Goal: Consume media (video, audio): Consume media (video, audio)

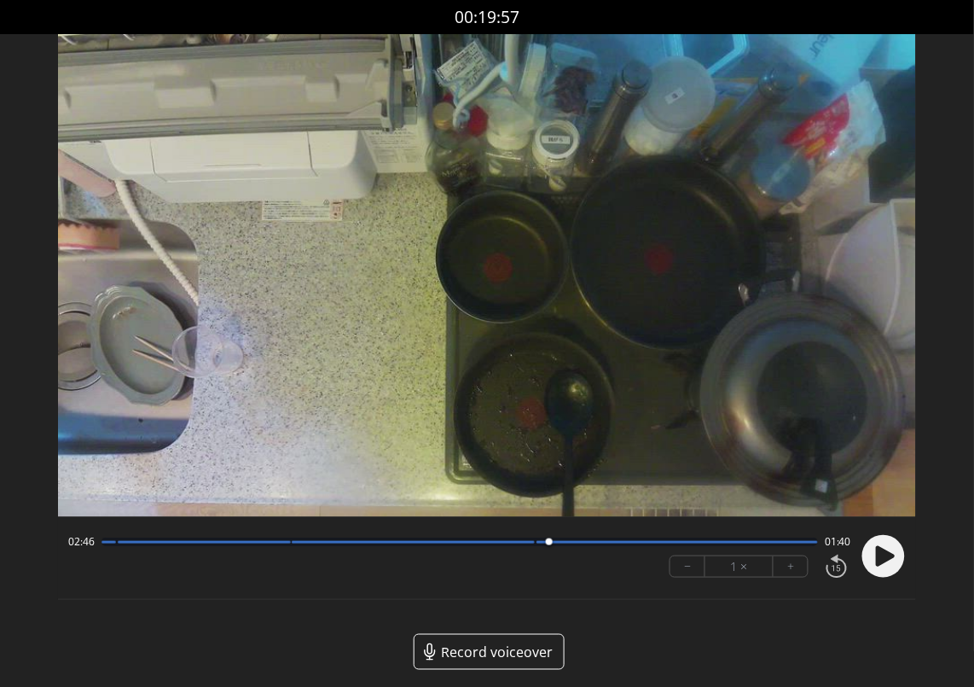
click at [877, 561] on icon at bounding box center [885, 556] width 19 height 20
click at [877, 560] on circle at bounding box center [883, 556] width 43 height 43
click at [551, 543] on div at bounding box center [550, 541] width 23 height 23
click at [893, 568] on circle at bounding box center [883, 556] width 43 height 43
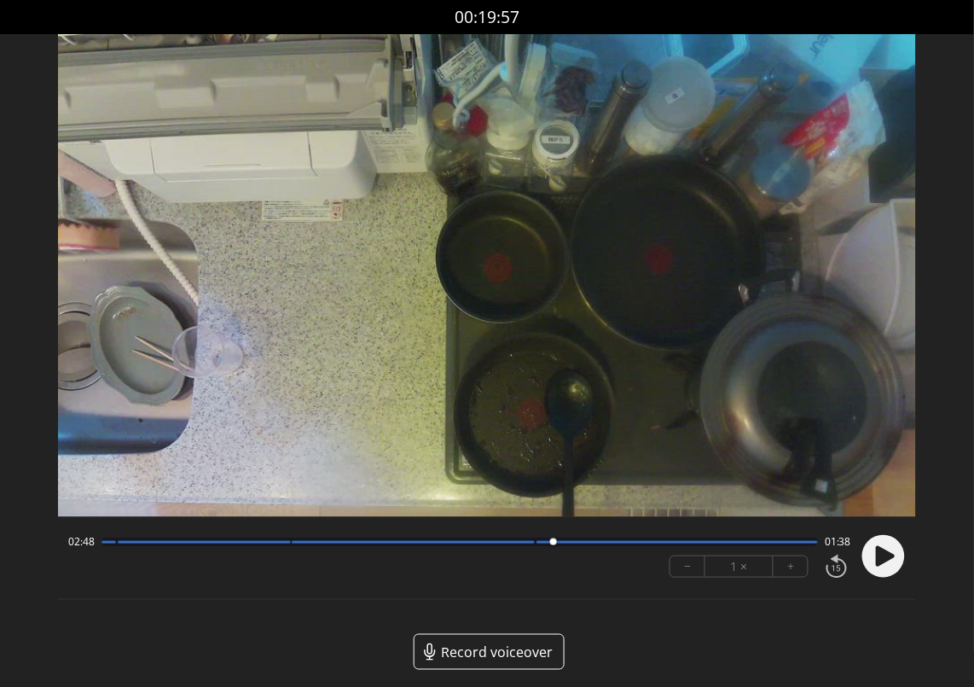
click at [878, 558] on icon at bounding box center [885, 556] width 19 height 20
click at [878, 558] on icon at bounding box center [879, 556] width 4 height 18
click at [867, 564] on circle at bounding box center [883, 556] width 43 height 43
click at [866, 564] on circle at bounding box center [883, 556] width 43 height 43
click at [877, 553] on icon at bounding box center [885, 556] width 19 height 20
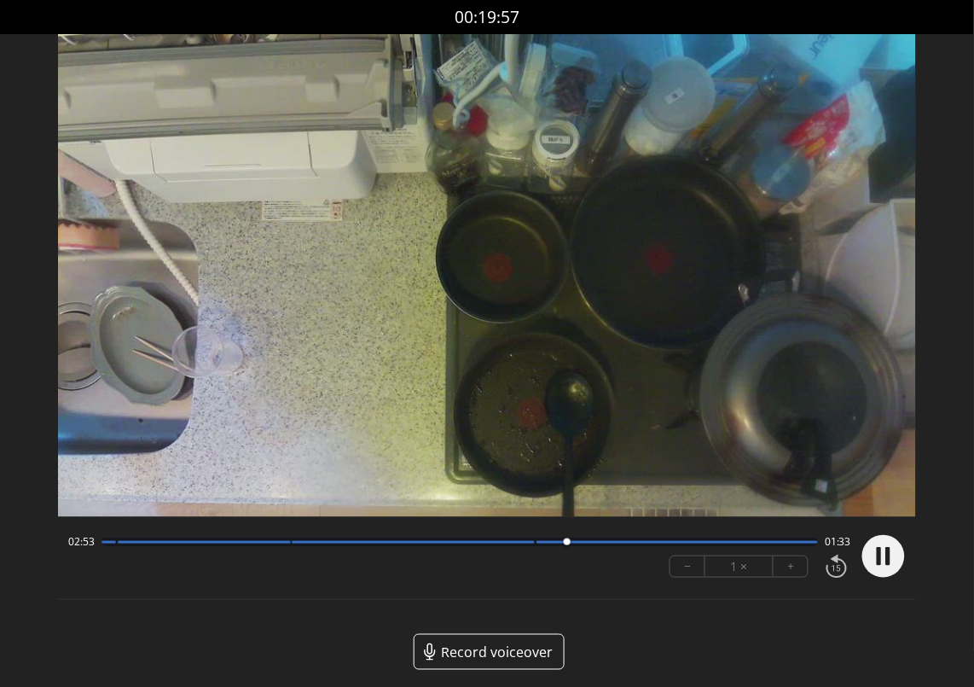
click at [877, 551] on circle at bounding box center [883, 556] width 43 height 43
click at [877, 558] on icon at bounding box center [885, 556] width 19 height 20
click at [877, 558] on circle at bounding box center [883, 556] width 43 height 43
click at [877, 554] on icon at bounding box center [885, 556] width 19 height 20
click at [877, 554] on circle at bounding box center [883, 556] width 43 height 43
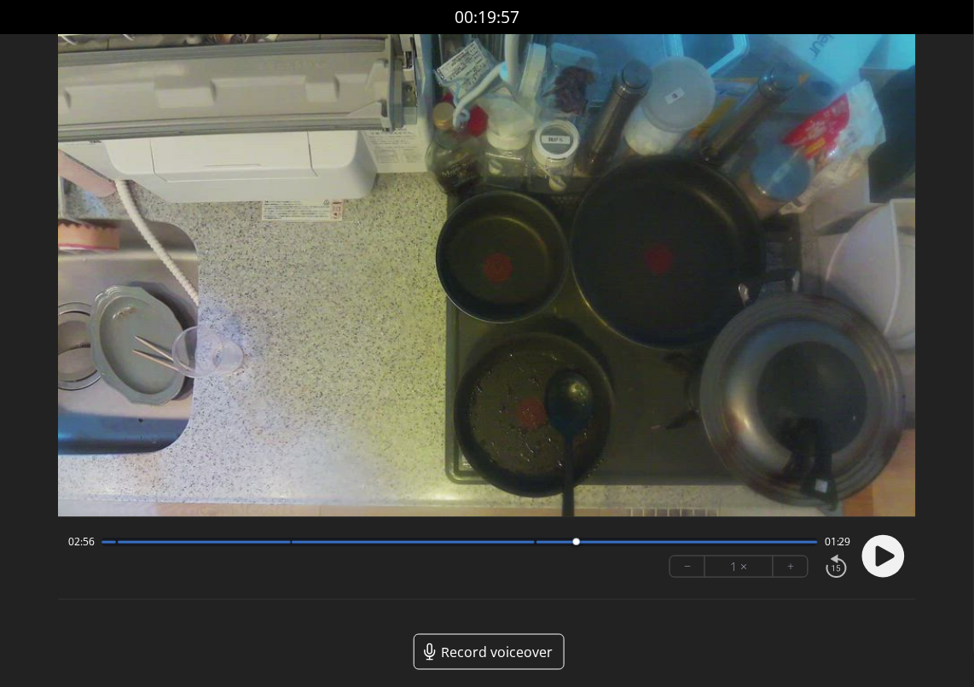
click at [877, 554] on icon at bounding box center [885, 556] width 19 height 20
click at [877, 554] on circle at bounding box center [883, 556] width 43 height 43
click at [891, 562] on circle at bounding box center [883, 556] width 43 height 43
click at [894, 561] on circle at bounding box center [883, 556] width 43 height 43
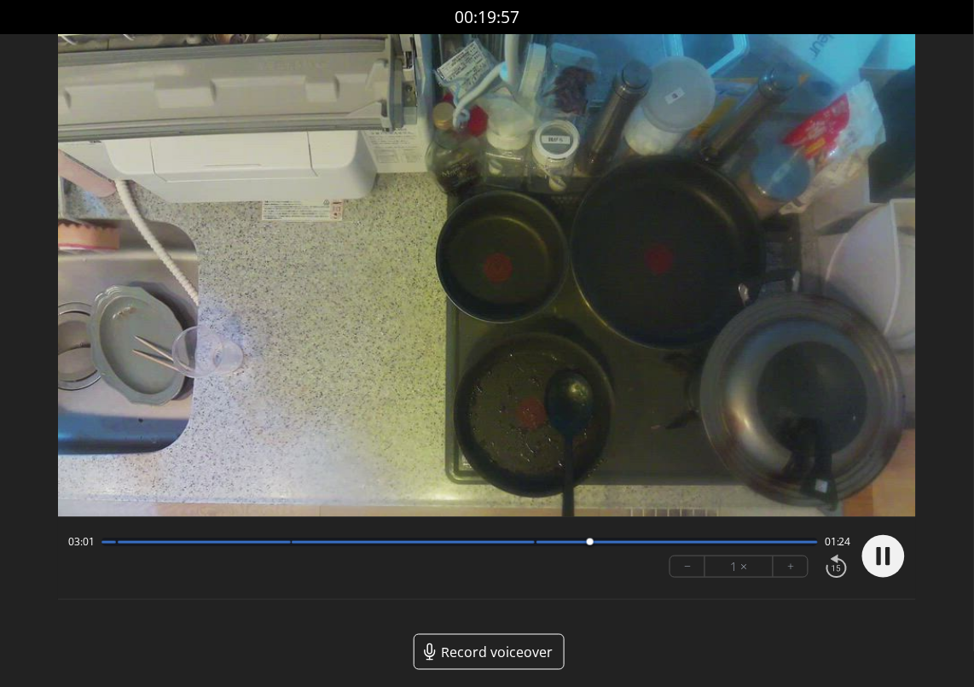
click at [894, 561] on circle at bounding box center [883, 556] width 43 height 43
click at [883, 571] on circle at bounding box center [883, 556] width 43 height 43
click at [863, 555] on circle at bounding box center [883, 556] width 43 height 43
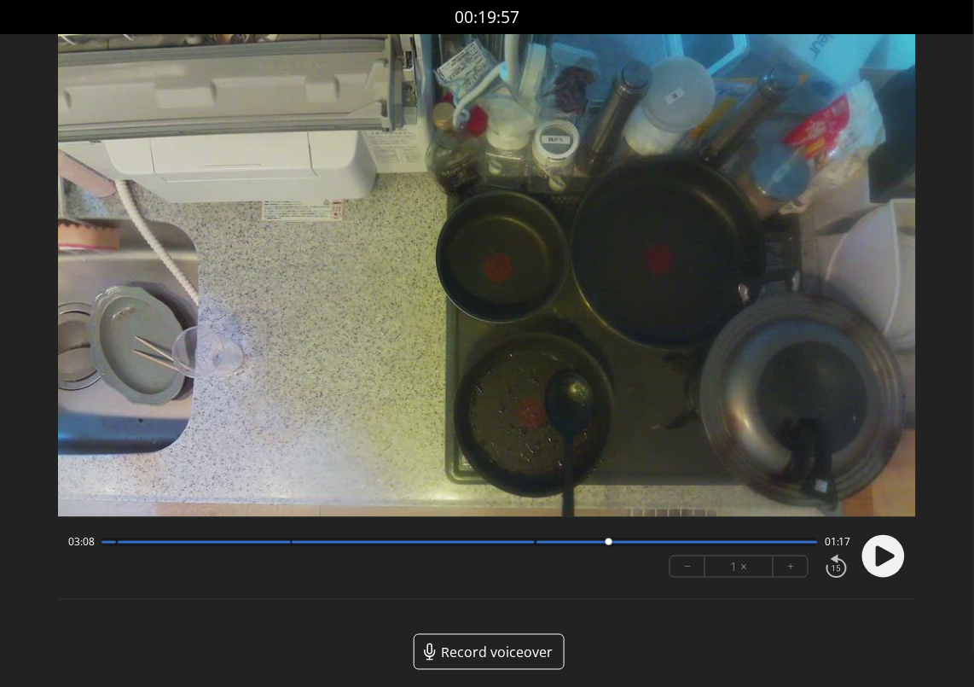
click at [884, 549] on icon at bounding box center [885, 556] width 19 height 20
click at [884, 549] on circle at bounding box center [883, 556] width 43 height 43
click at [889, 560] on icon at bounding box center [885, 556] width 19 height 20
click at [889, 560] on icon at bounding box center [888, 556] width 4 height 18
click at [886, 559] on icon at bounding box center [885, 556] width 19 height 20
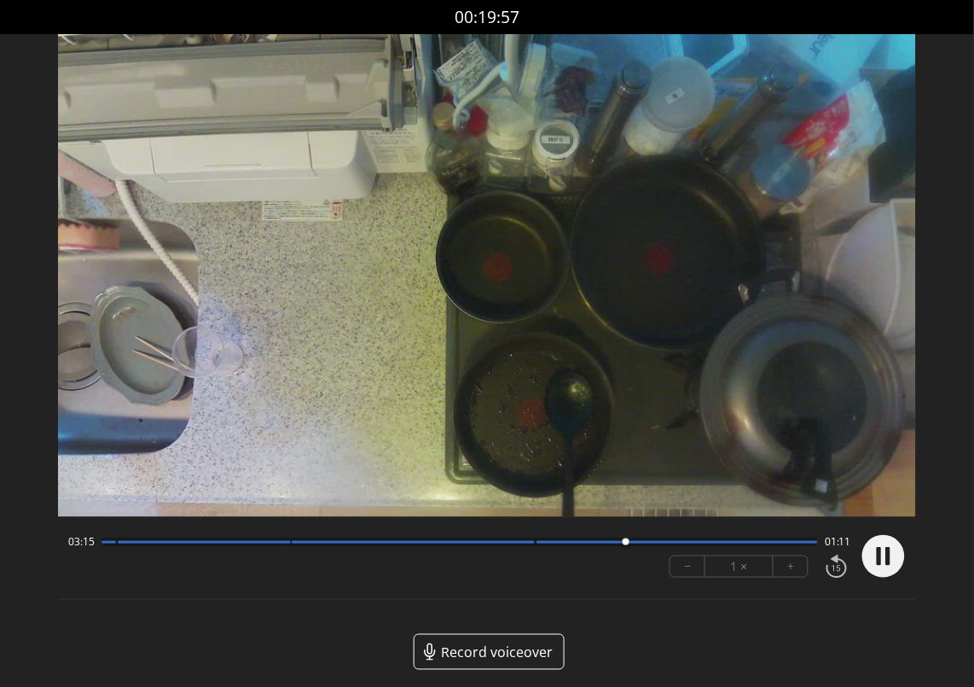
click at [886, 559] on icon at bounding box center [888, 556] width 4 height 18
click at [872, 563] on circle at bounding box center [883, 556] width 43 height 43
click at [622, 544] on div at bounding box center [630, 541] width 23 height 23
click at [881, 564] on icon at bounding box center [885, 556] width 19 height 20
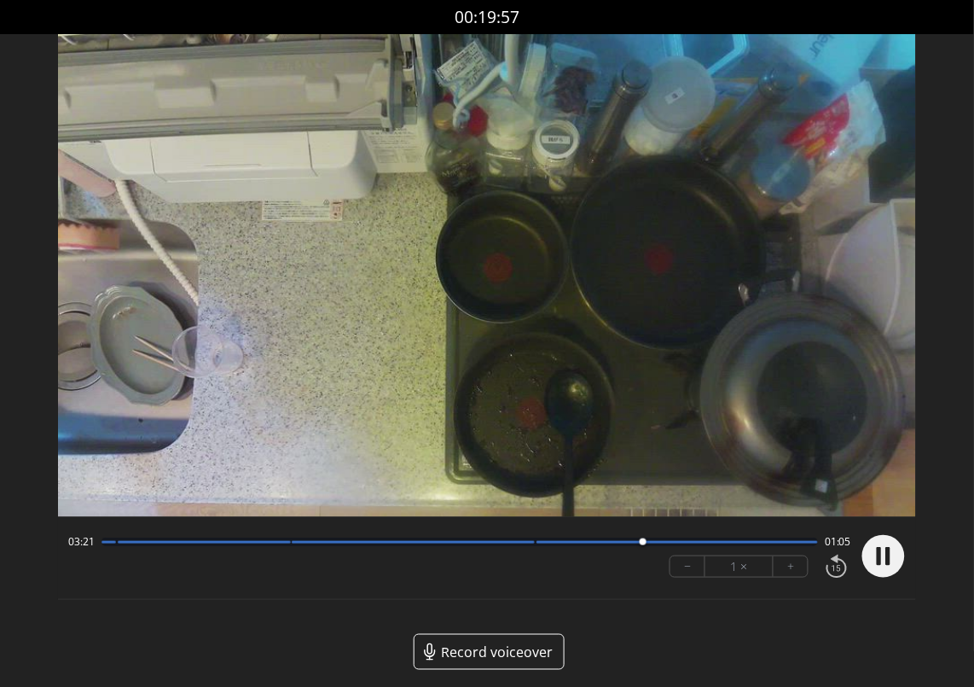
click at [634, 537] on div at bounding box center [642, 541] width 23 height 23
click at [619, 545] on div at bounding box center [459, 541] width 716 height 9
click at [887, 564] on icon at bounding box center [888, 556] width 4 height 18
click at [871, 548] on circle at bounding box center [883, 556] width 43 height 43
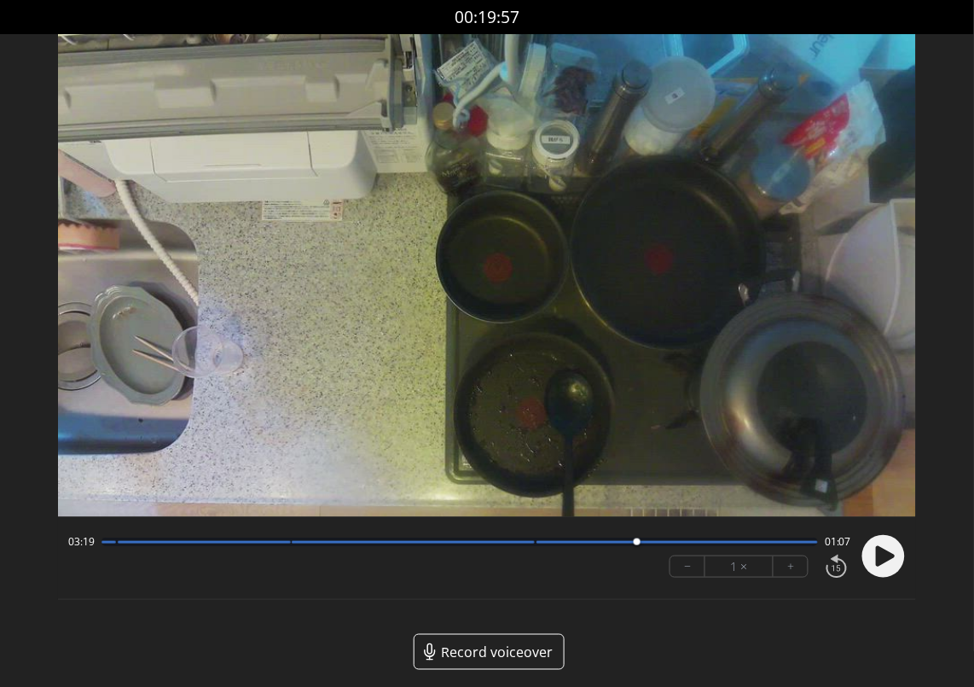
click at [885, 559] on icon at bounding box center [885, 556] width 19 height 20
click at [885, 559] on circle at bounding box center [883, 556] width 43 height 43
click at [891, 569] on circle at bounding box center [883, 556] width 43 height 43
click at [873, 565] on circle at bounding box center [883, 556] width 43 height 43
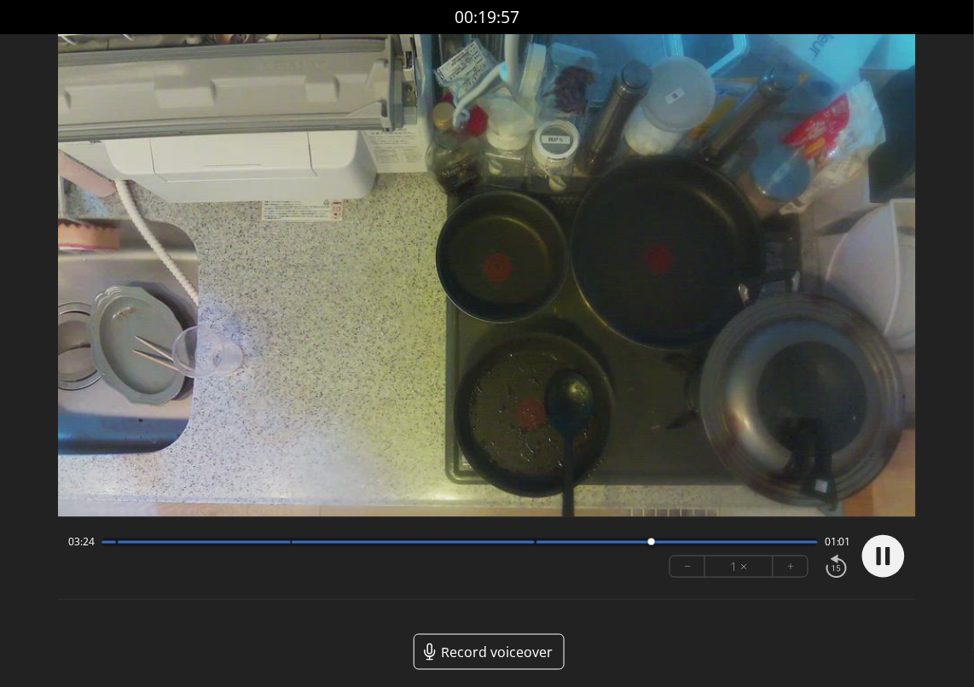
click at [873, 565] on circle at bounding box center [883, 556] width 43 height 43
click at [608, 550] on div "03:24 01:01 − 1 × +" at bounding box center [456, 556] width 790 height 58
click at [626, 539] on div at bounding box center [459, 541] width 716 height 9
click at [903, 548] on circle at bounding box center [883, 556] width 43 height 43
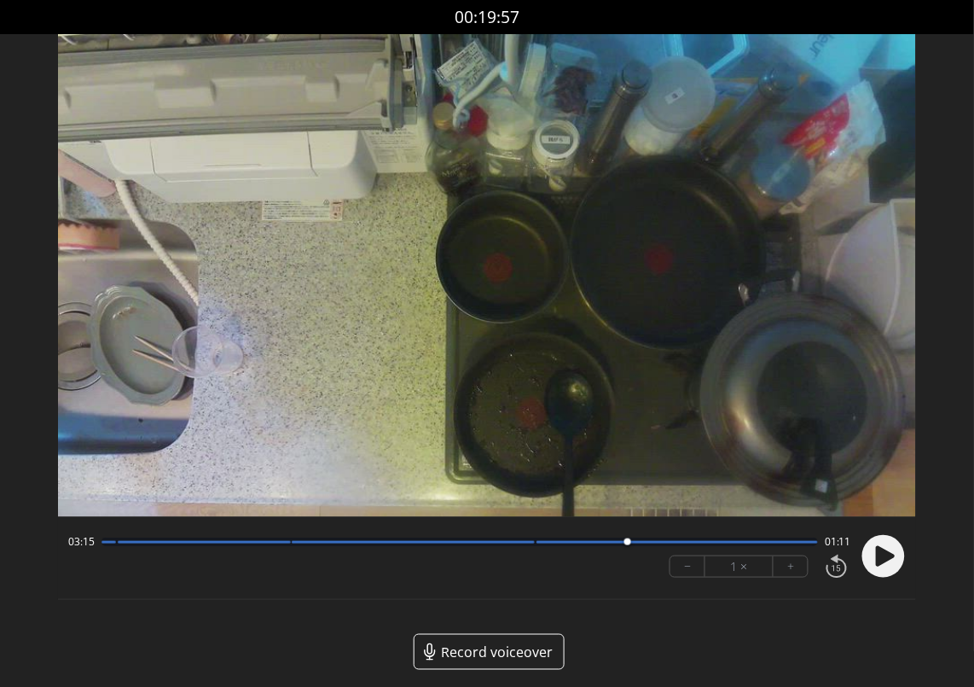
click at [881, 559] on icon at bounding box center [885, 556] width 19 height 20
click at [893, 561] on circle at bounding box center [883, 556] width 43 height 43
click at [901, 557] on circle at bounding box center [883, 556] width 43 height 43
click at [878, 573] on circle at bounding box center [883, 556] width 43 height 43
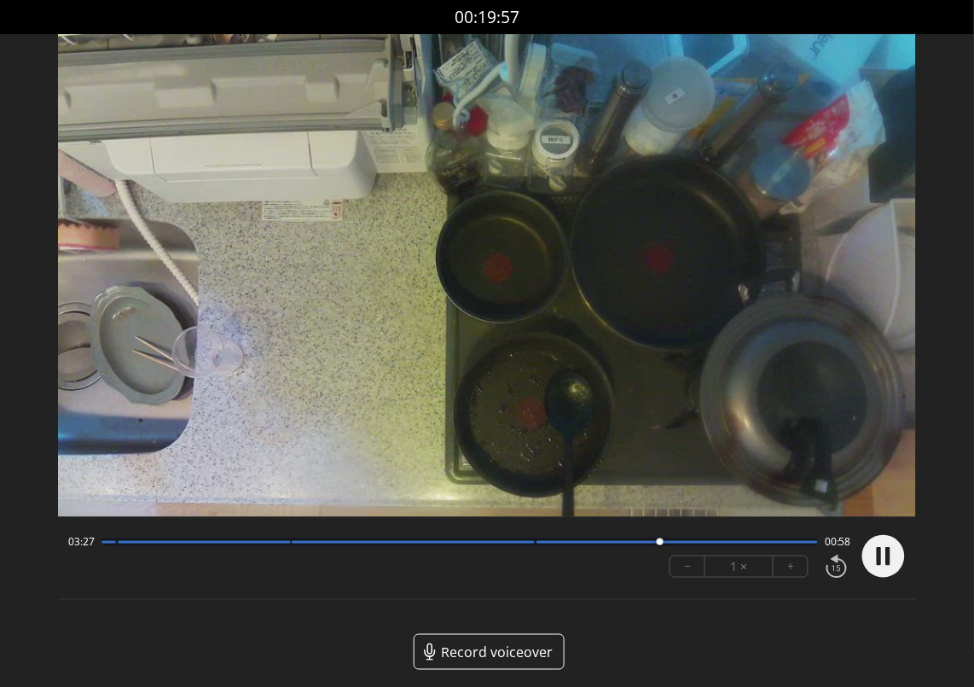
click at [878, 573] on circle at bounding box center [883, 556] width 43 height 43
click at [875, 571] on circle at bounding box center [883, 556] width 43 height 43
click at [897, 571] on circle at bounding box center [883, 556] width 43 height 43
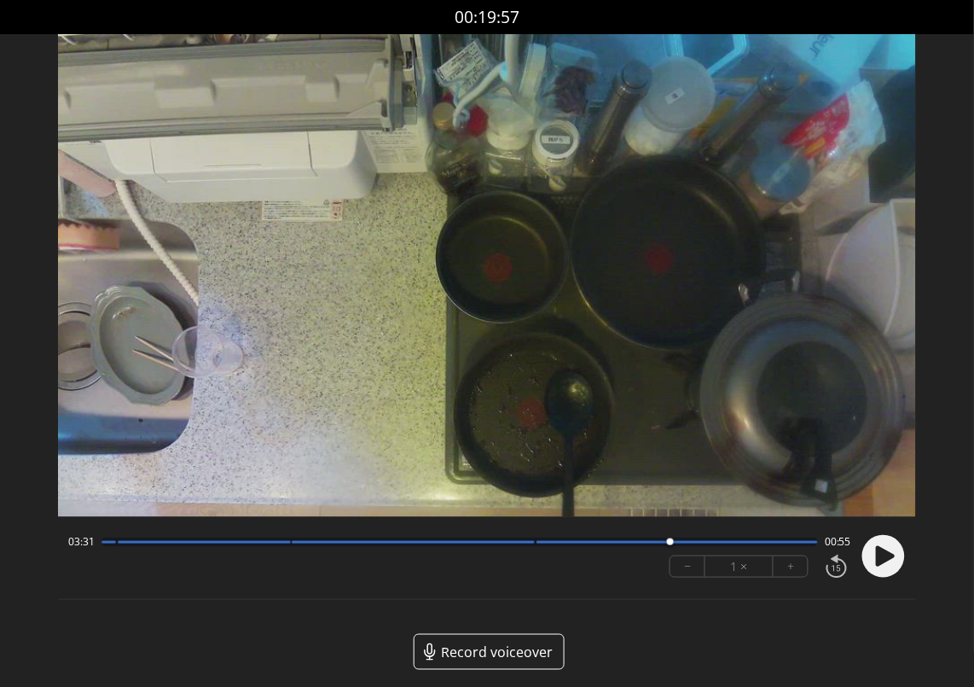
click at [867, 549] on circle at bounding box center [883, 556] width 43 height 43
click at [863, 560] on circle at bounding box center [883, 556] width 43 height 43
click at [666, 544] on div at bounding box center [459, 541] width 716 height 9
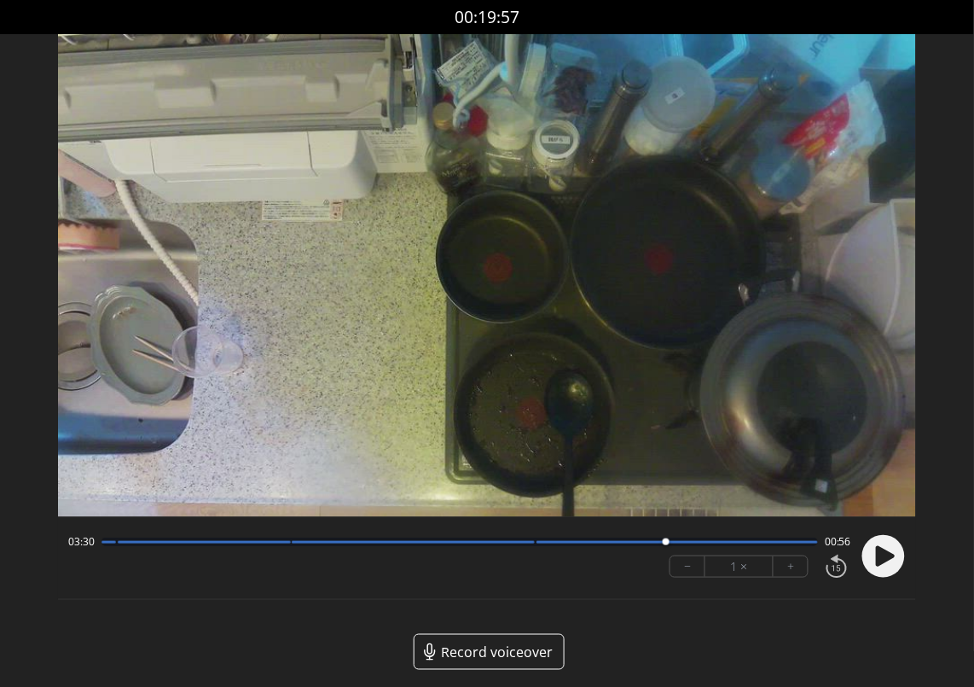
click at [890, 562] on circle at bounding box center [883, 556] width 43 height 43
click at [890, 562] on icon at bounding box center [888, 556] width 4 height 18
click at [880, 557] on icon at bounding box center [885, 556] width 19 height 20
click at [880, 557] on icon at bounding box center [879, 556] width 4 height 18
click at [869, 553] on circle at bounding box center [883, 556] width 43 height 43
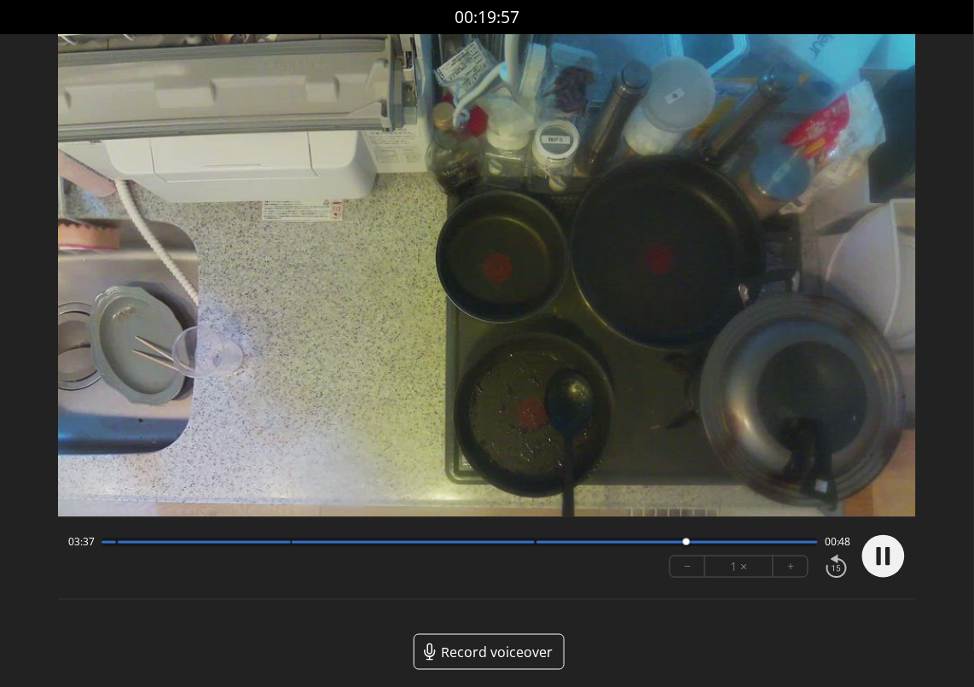
click at [869, 553] on circle at bounding box center [883, 556] width 43 height 43
click at [890, 562] on circle at bounding box center [883, 556] width 43 height 43
click at [890, 562] on icon at bounding box center [888, 556] width 4 height 18
click at [888, 564] on circle at bounding box center [883, 556] width 43 height 43
click at [888, 564] on icon at bounding box center [888, 556] width 4 height 18
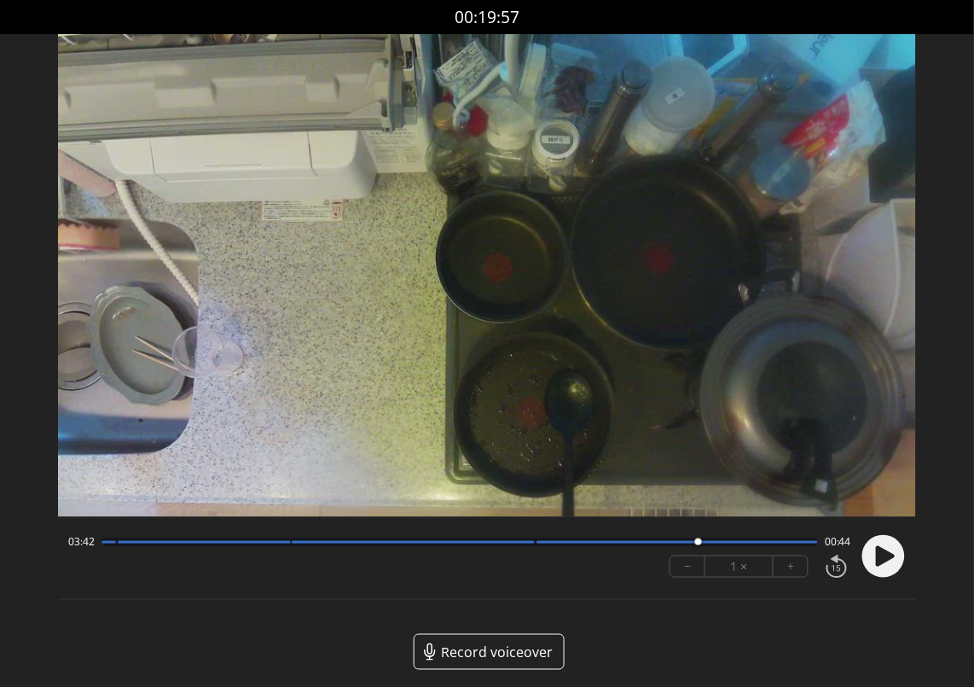
click at [895, 561] on circle at bounding box center [883, 556] width 43 height 43
click at [880, 553] on icon at bounding box center [885, 556] width 19 height 20
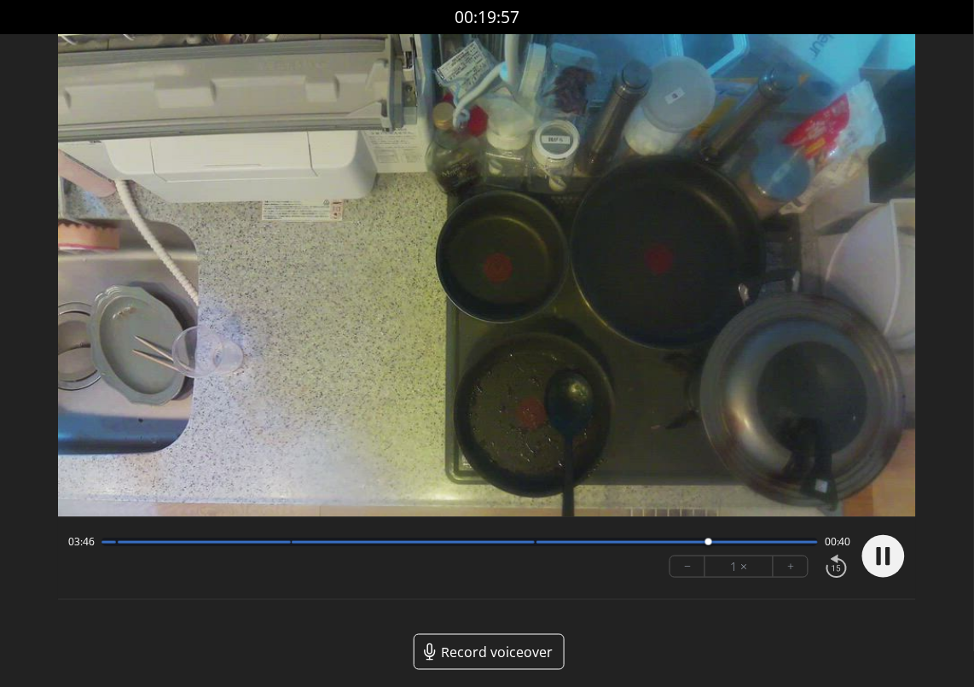
click at [880, 553] on icon at bounding box center [879, 556] width 4 height 18
click at [884, 552] on icon at bounding box center [885, 556] width 19 height 20
click at [884, 552] on circle at bounding box center [883, 556] width 43 height 43
click at [886, 566] on circle at bounding box center [883, 556] width 43 height 43
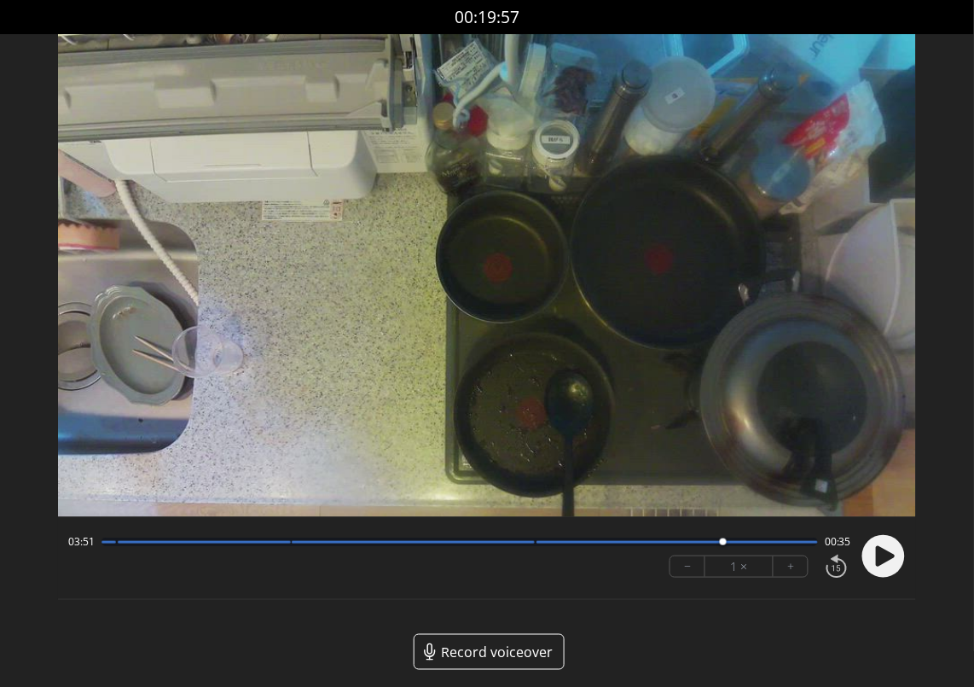
click at [890, 544] on circle at bounding box center [883, 556] width 43 height 43
click at [872, 556] on circle at bounding box center [883, 556] width 43 height 43
click at [890, 560] on circle at bounding box center [883, 556] width 43 height 43
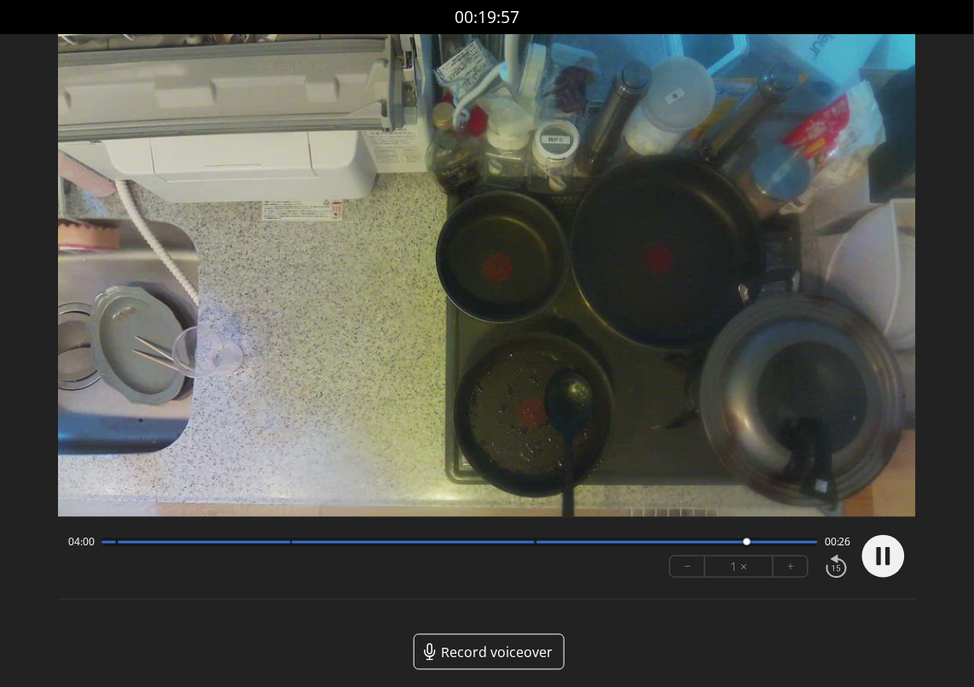
click at [890, 560] on icon at bounding box center [888, 556] width 4 height 18
click at [878, 548] on icon at bounding box center [885, 556] width 19 height 20
click at [878, 548] on icon at bounding box center [879, 556] width 4 height 18
click at [894, 561] on circle at bounding box center [883, 556] width 43 height 43
click at [755, 549] on div at bounding box center [762, 541] width 23 height 23
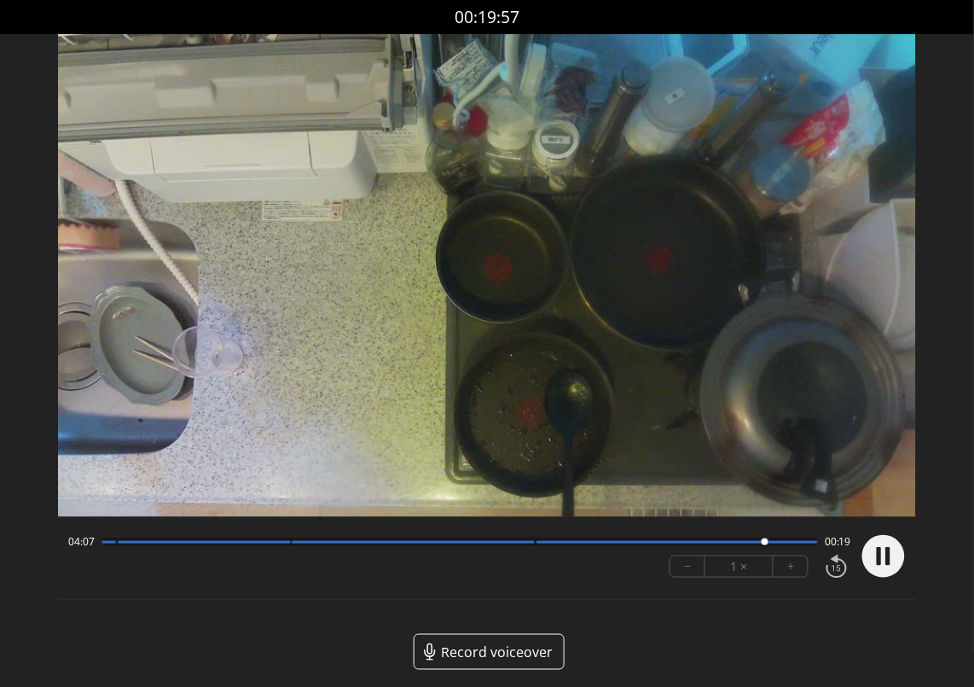
click at [884, 561] on circle at bounding box center [883, 556] width 43 height 43
drag, startPoint x: 878, startPoint y: 577, endPoint x: 883, endPoint y: 531, distance: 45.4
click at [883, 531] on div at bounding box center [880, 556] width 51 height 58
click at [863, 566] on icon at bounding box center [883, 556] width 44 height 44
click at [890, 568] on circle at bounding box center [883, 556] width 43 height 43
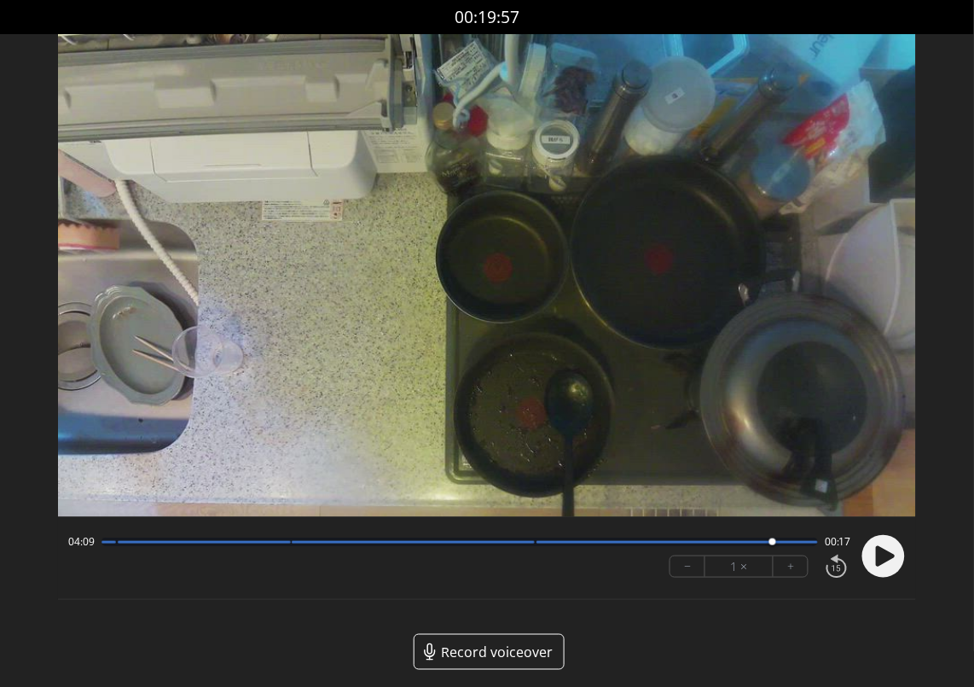
click at [881, 565] on circle at bounding box center [883, 556] width 43 height 43
click at [881, 553] on icon at bounding box center [885, 556] width 19 height 20
click at [881, 553] on icon at bounding box center [879, 556] width 4 height 18
click at [877, 570] on circle at bounding box center [883, 556] width 43 height 43
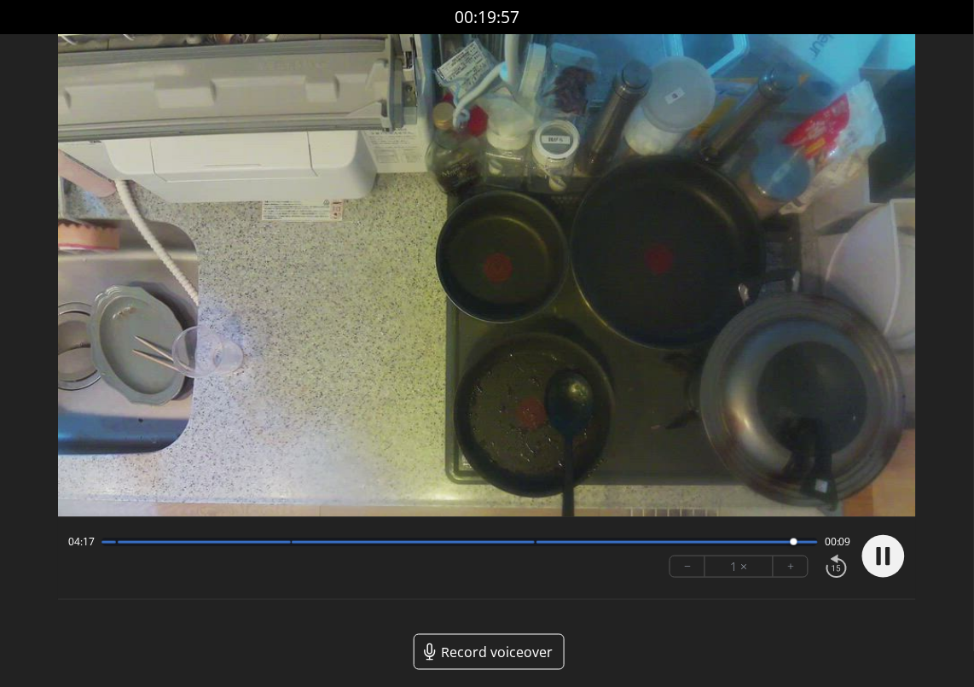
click at [877, 570] on circle at bounding box center [883, 556] width 43 height 43
click at [891, 561] on circle at bounding box center [883, 556] width 43 height 43
click at [878, 547] on icon at bounding box center [885, 556] width 19 height 20
click at [878, 547] on circle at bounding box center [883, 556] width 43 height 43
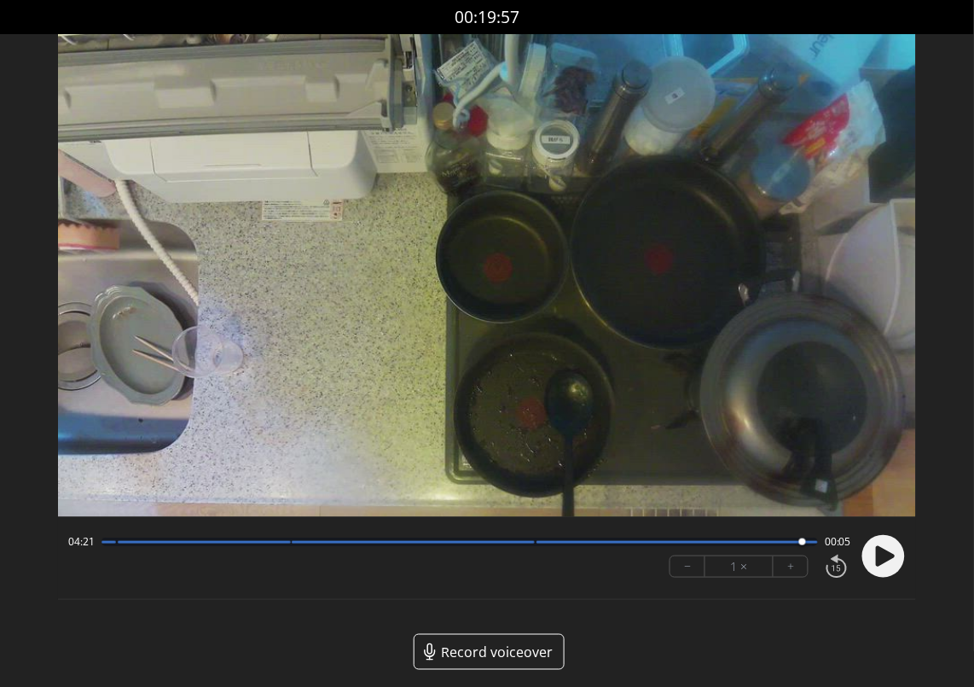
click at [875, 549] on circle at bounding box center [883, 556] width 43 height 43
click at [890, 547] on circle at bounding box center [883, 556] width 43 height 43
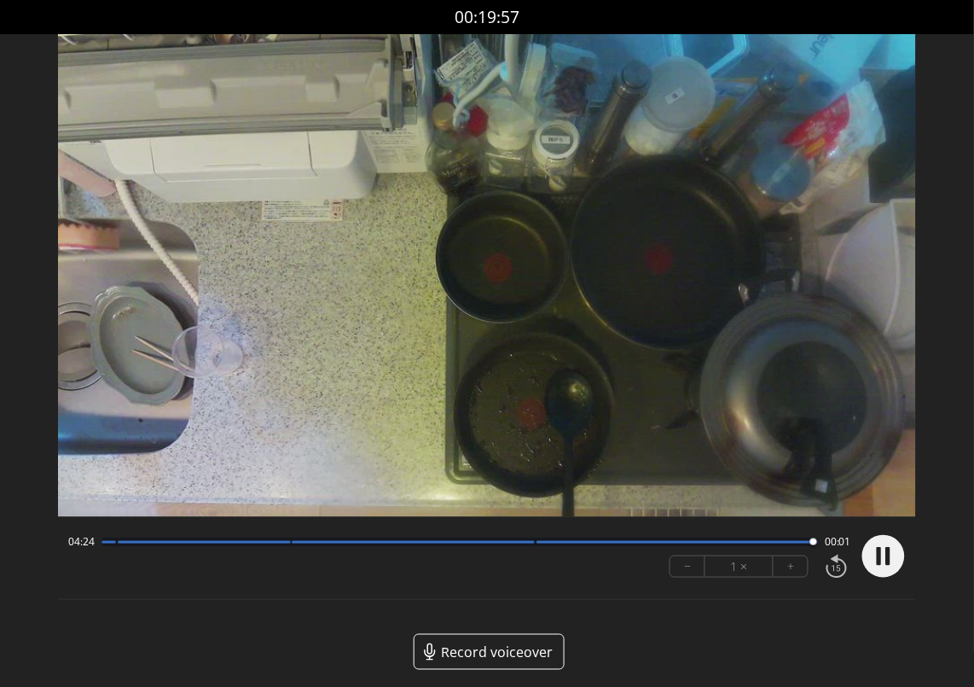
click at [890, 547] on circle at bounding box center [883, 556] width 43 height 43
click at [900, 565] on circle at bounding box center [883, 556] width 43 height 43
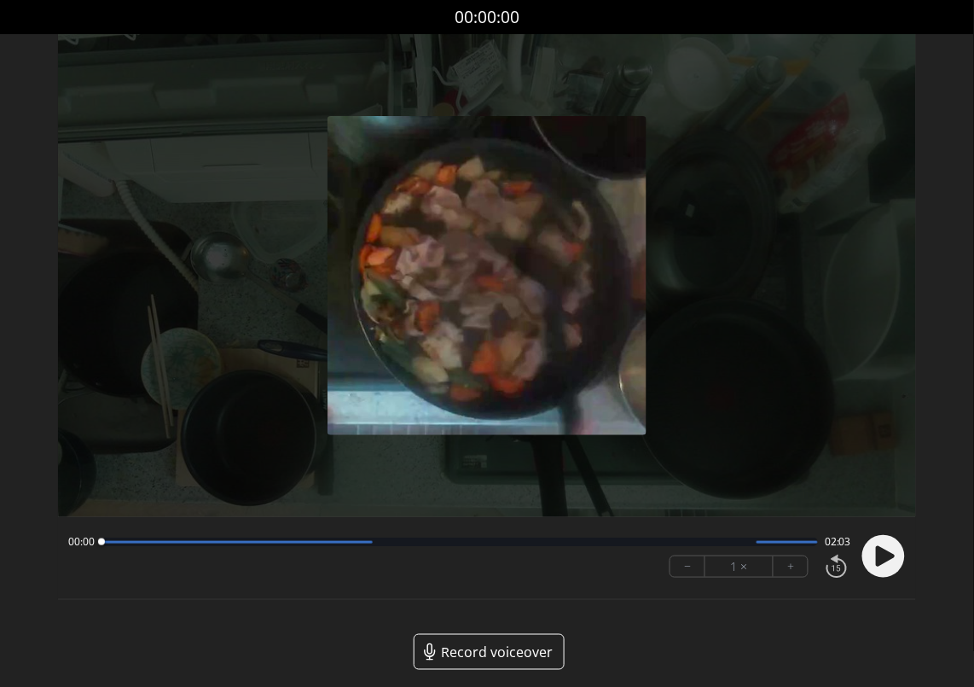
click at [874, 555] on circle at bounding box center [883, 556] width 43 height 43
click at [890, 547] on circle at bounding box center [883, 556] width 43 height 43
click at [867, 547] on circle at bounding box center [883, 556] width 43 height 43
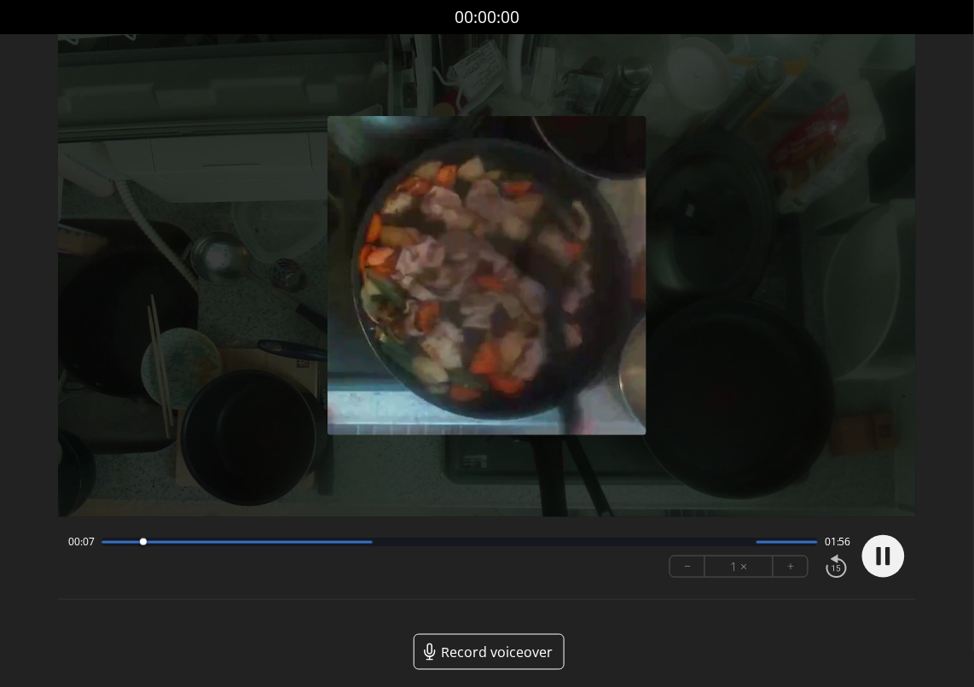
click at [867, 547] on circle at bounding box center [883, 556] width 43 height 43
click at [884, 559] on icon at bounding box center [885, 556] width 19 height 20
click at [884, 559] on circle at bounding box center [883, 556] width 43 height 43
click at [887, 564] on circle at bounding box center [883, 556] width 43 height 43
click at [887, 564] on icon at bounding box center [888, 556] width 4 height 18
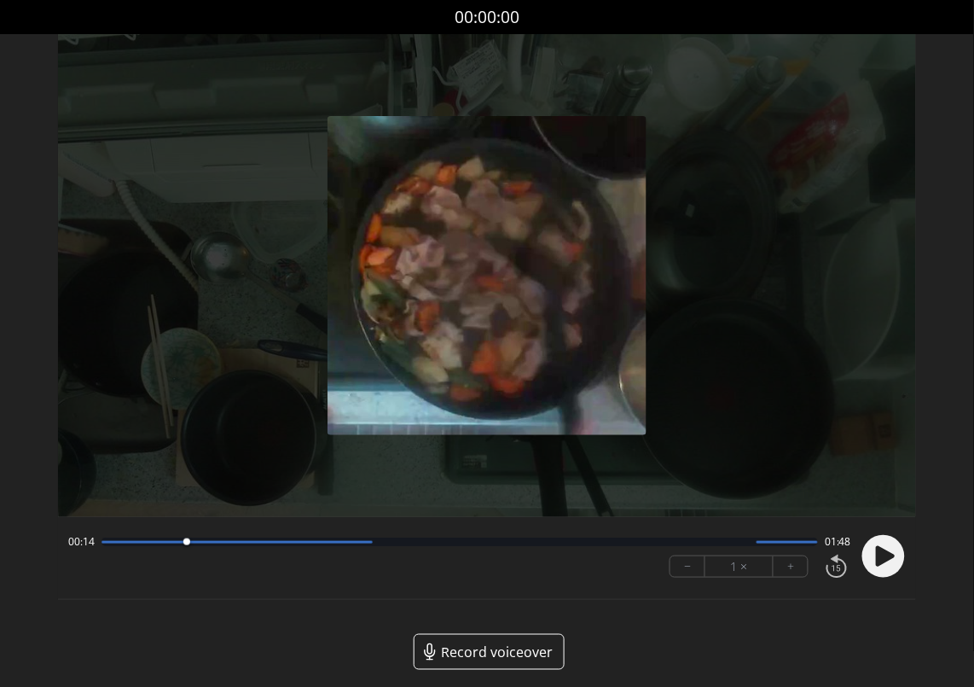
click at [893, 550] on circle at bounding box center [883, 556] width 43 height 43
click at [881, 562] on icon at bounding box center [885, 556] width 19 height 20
click at [881, 562] on icon at bounding box center [879, 556] width 4 height 18
click at [900, 557] on circle at bounding box center [883, 556] width 43 height 43
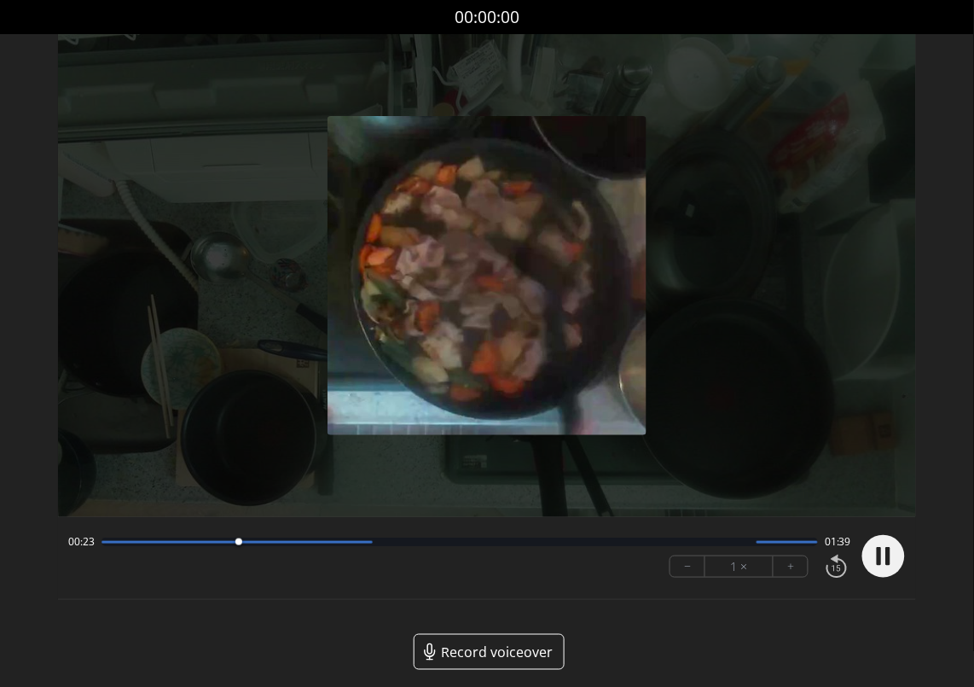
click at [900, 557] on circle at bounding box center [883, 556] width 43 height 43
click at [220, 538] on div at bounding box center [459, 541] width 716 height 9
click at [872, 547] on circle at bounding box center [883, 556] width 43 height 43
click at [889, 562] on icon at bounding box center [888, 556] width 4 height 18
click at [901, 560] on circle at bounding box center [883, 556] width 43 height 43
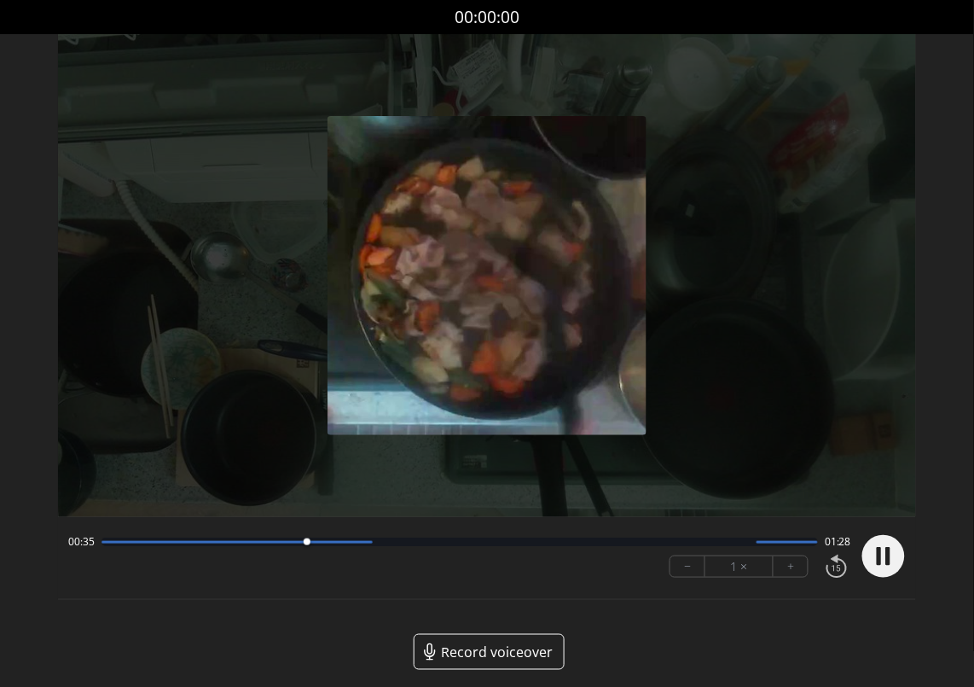
click at [901, 560] on circle at bounding box center [883, 556] width 43 height 43
click at [899, 546] on circle at bounding box center [883, 556] width 43 height 43
click at [907, 561] on div "00:37 01:25 − 1 × +" at bounding box center [487, 557] width 858 height 61
click at [884, 560] on icon at bounding box center [885, 556] width 19 height 20
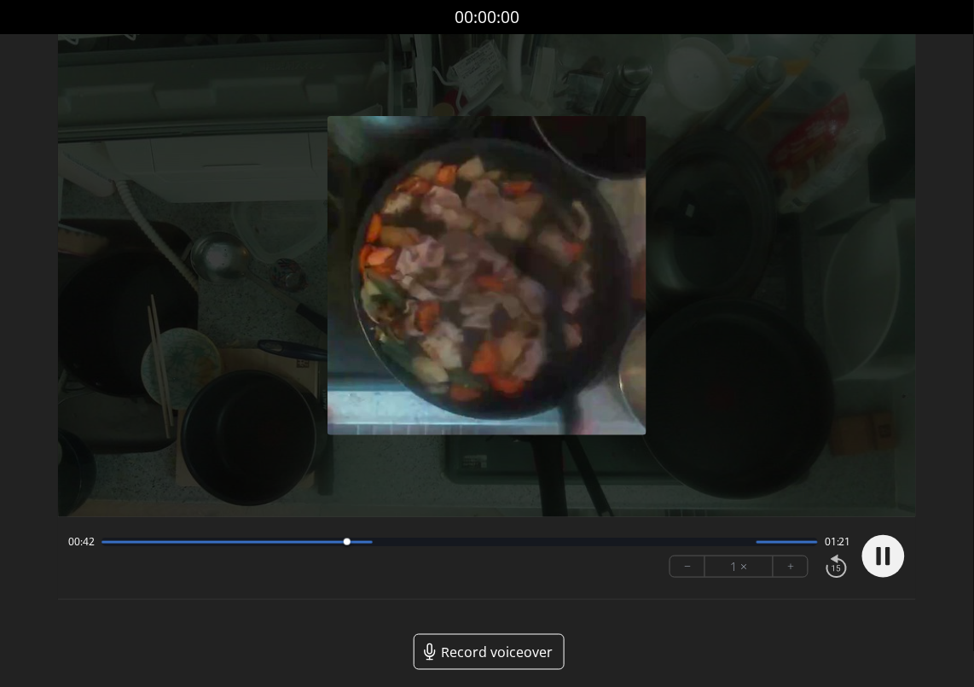
click at [884, 560] on circle at bounding box center [883, 556] width 43 height 43
click at [872, 567] on circle at bounding box center [883, 556] width 43 height 43
click at [894, 567] on circle at bounding box center [883, 556] width 43 height 43
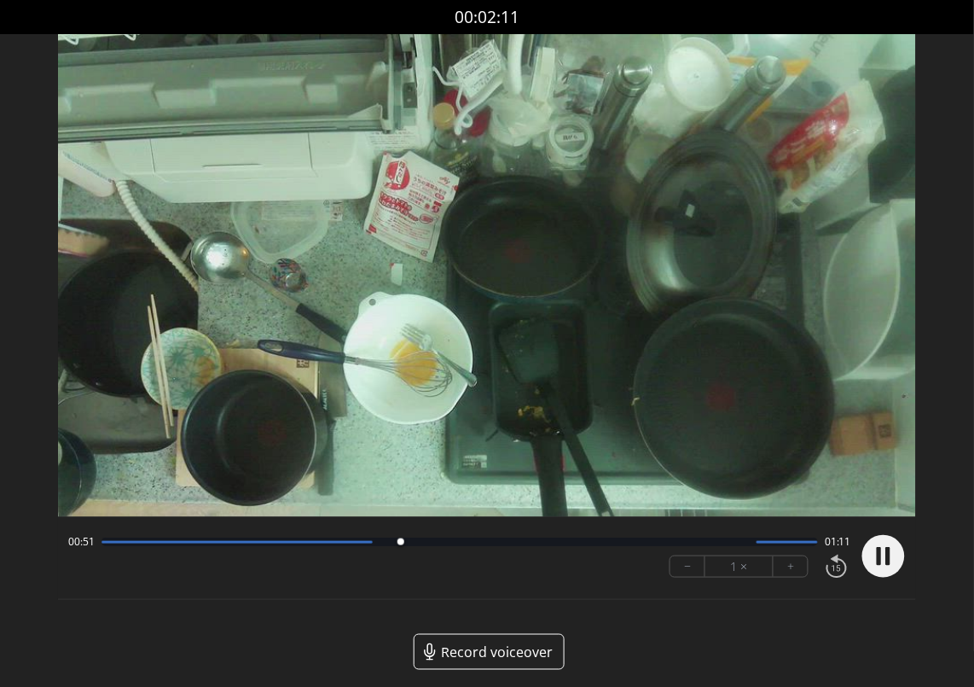
click at [894, 567] on circle at bounding box center [883, 556] width 43 height 43
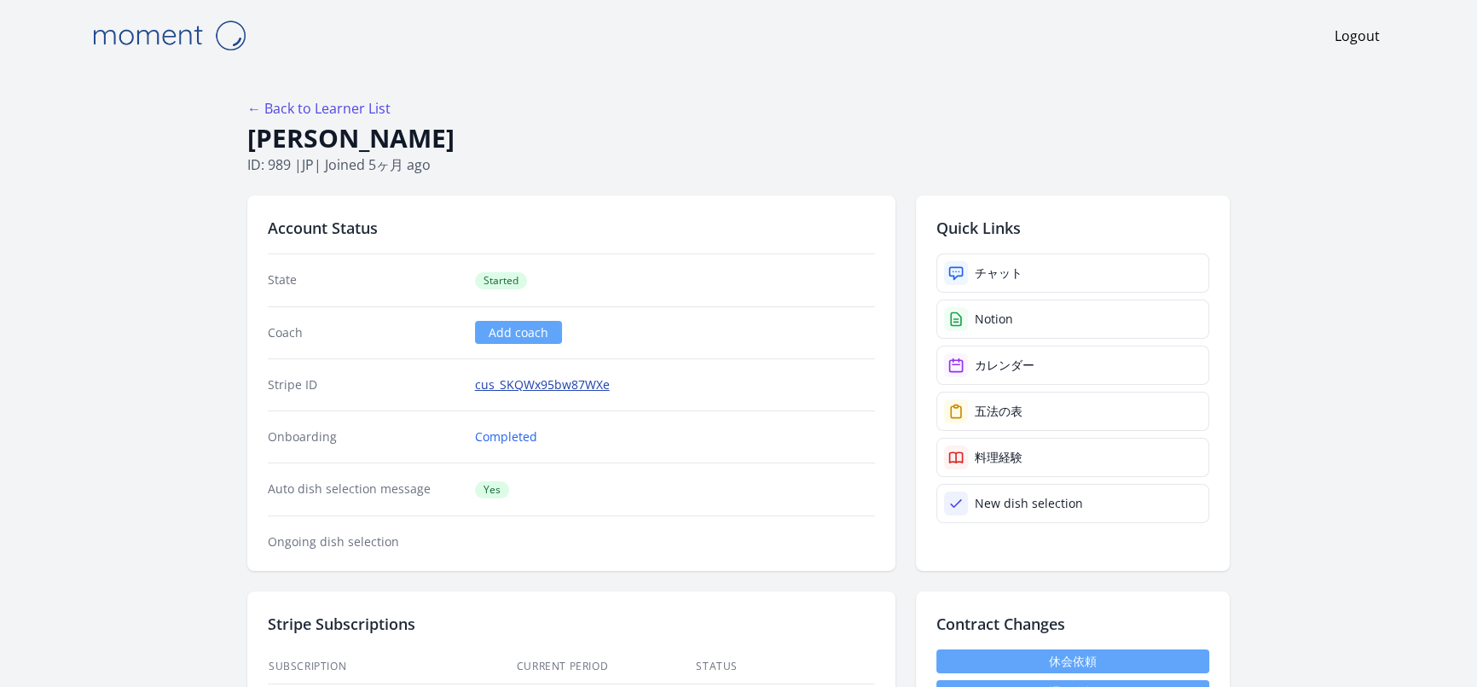
click at [561, 383] on link "cus_SKQWx95bw87WXe" at bounding box center [542, 384] width 135 height 17
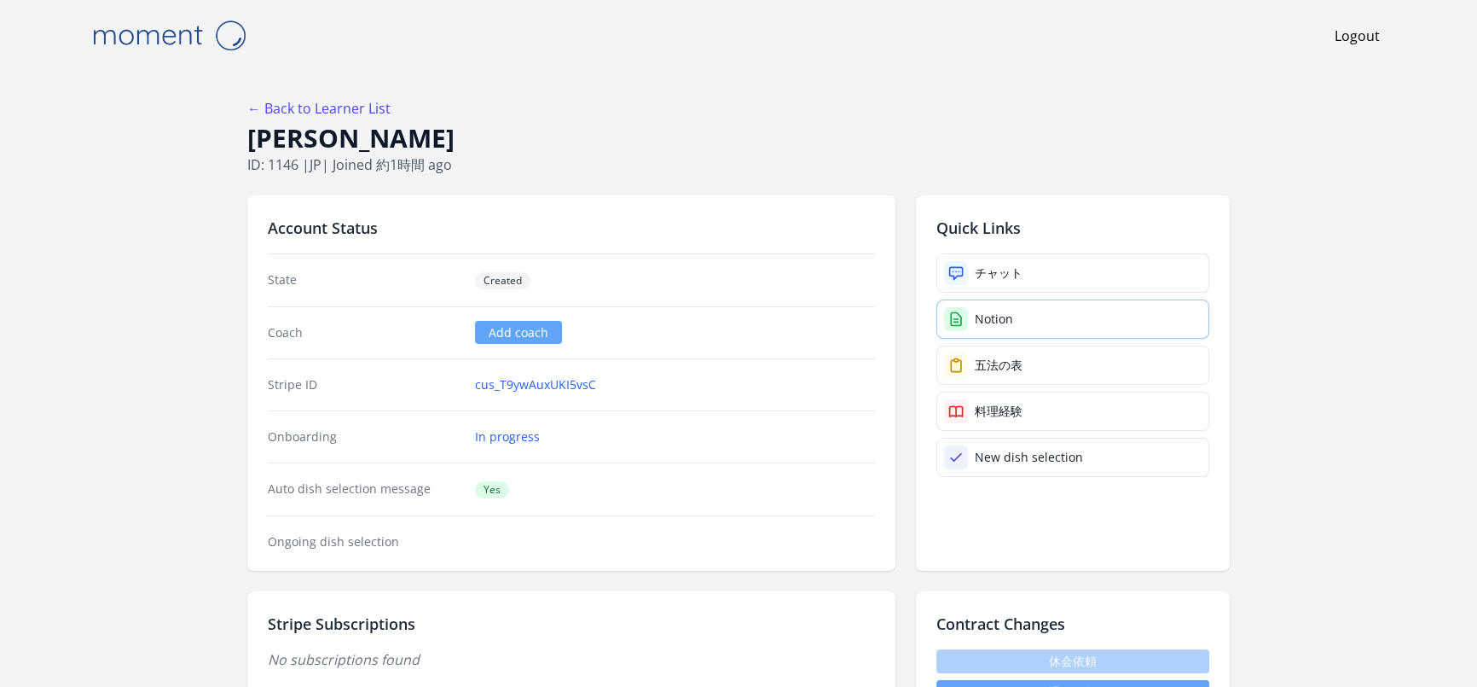
click at [1064, 326] on link "Notion" at bounding box center [1072, 318] width 273 height 39
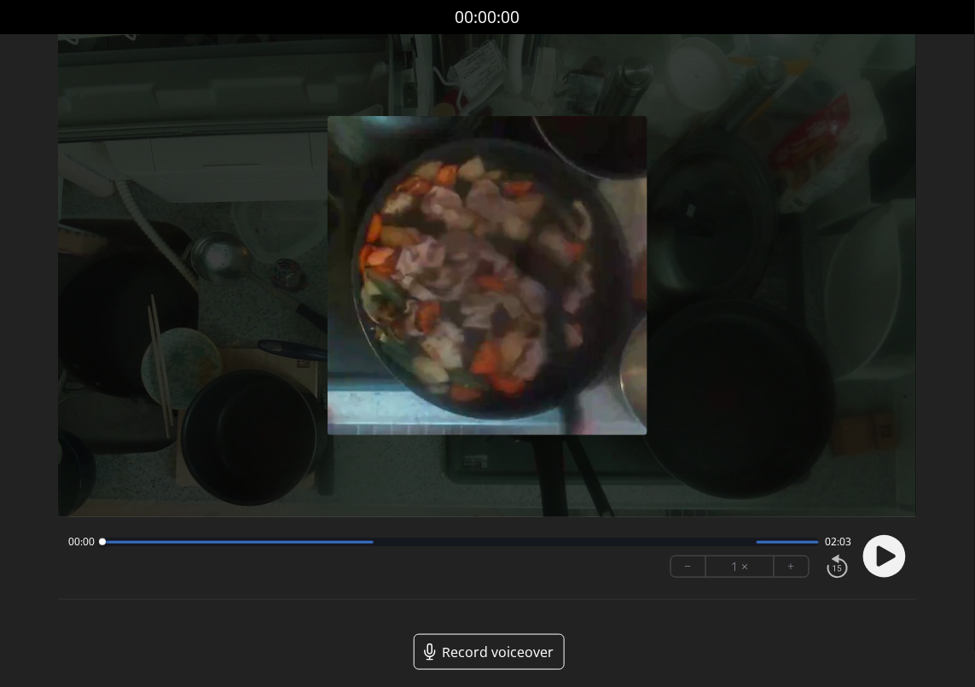
click at [885, 555] on icon at bounding box center [886, 556] width 19 height 20
click at [300, 542] on div at bounding box center [236, 542] width 271 height 3
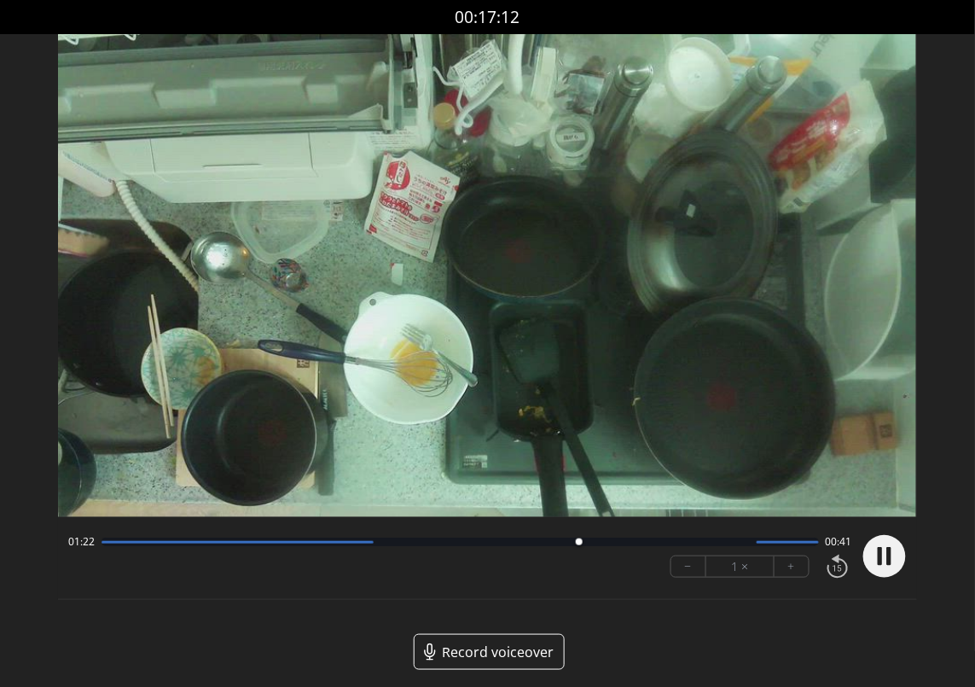
click at [887, 557] on icon at bounding box center [888, 556] width 4 height 18
click at [882, 558] on icon at bounding box center [886, 556] width 19 height 20
click at [882, 558] on icon at bounding box center [880, 556] width 4 height 18
click at [882, 558] on icon at bounding box center [886, 556] width 19 height 20
click at [881, 558] on icon at bounding box center [880, 556] width 4 height 18
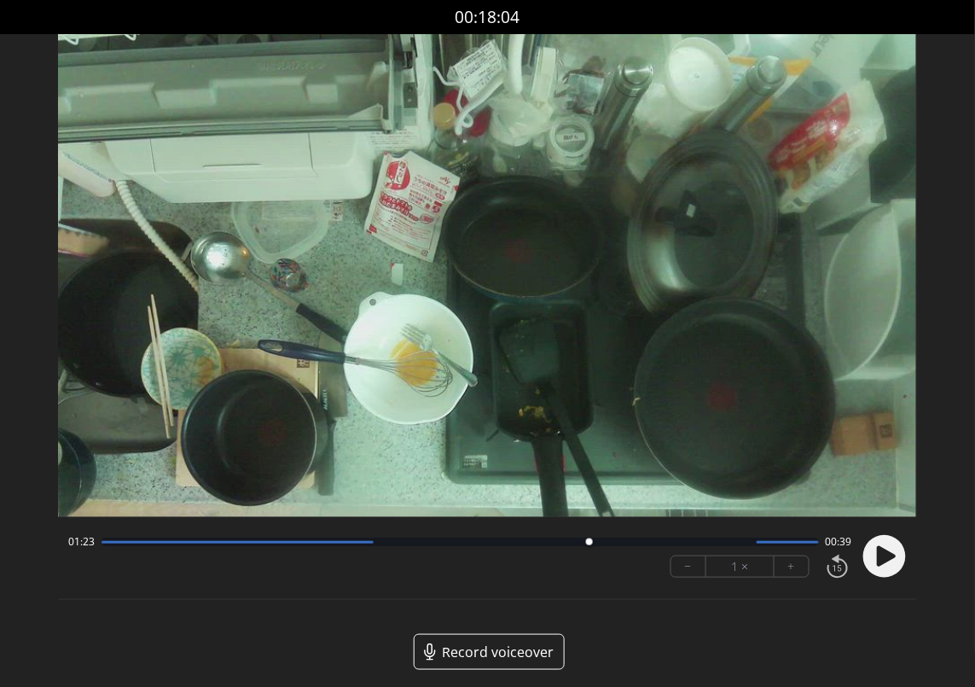
click at [417, 587] on div "01:23 00:39 − 1 × +" at bounding box center [487, 557] width 858 height 61
click at [356, 548] on div "01:23 00:39" at bounding box center [459, 542] width 783 height 14
click at [906, 558] on icon at bounding box center [884, 556] width 44 height 44
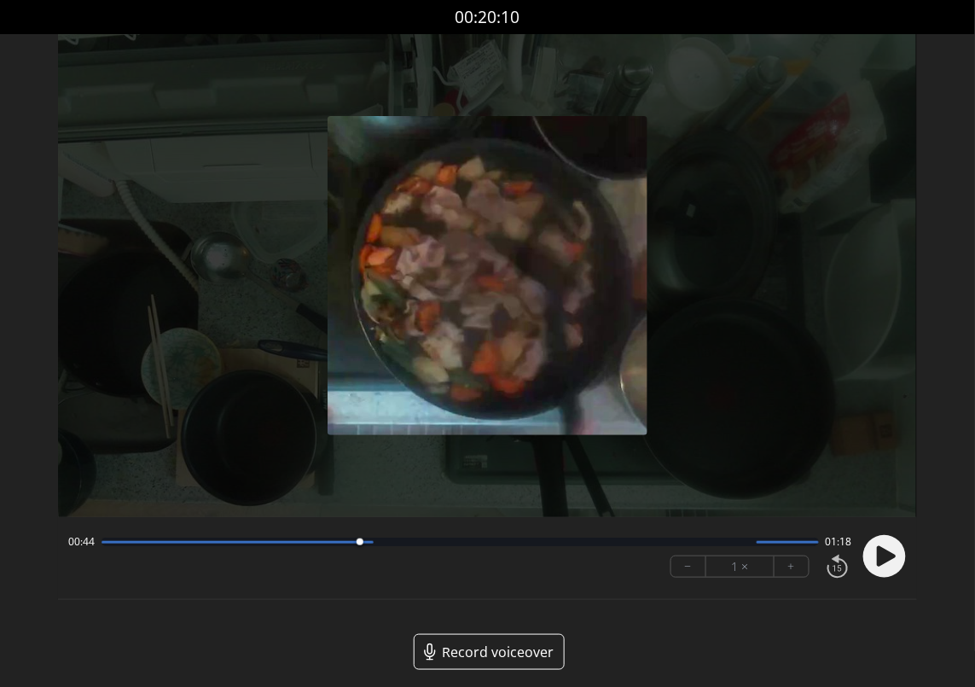
drag, startPoint x: 608, startPoint y: 542, endPoint x: 360, endPoint y: 552, distance: 248.4
click at [360, 552] on div at bounding box center [359, 541] width 23 height 23
click at [376, 542] on div at bounding box center [459, 541] width 716 height 9
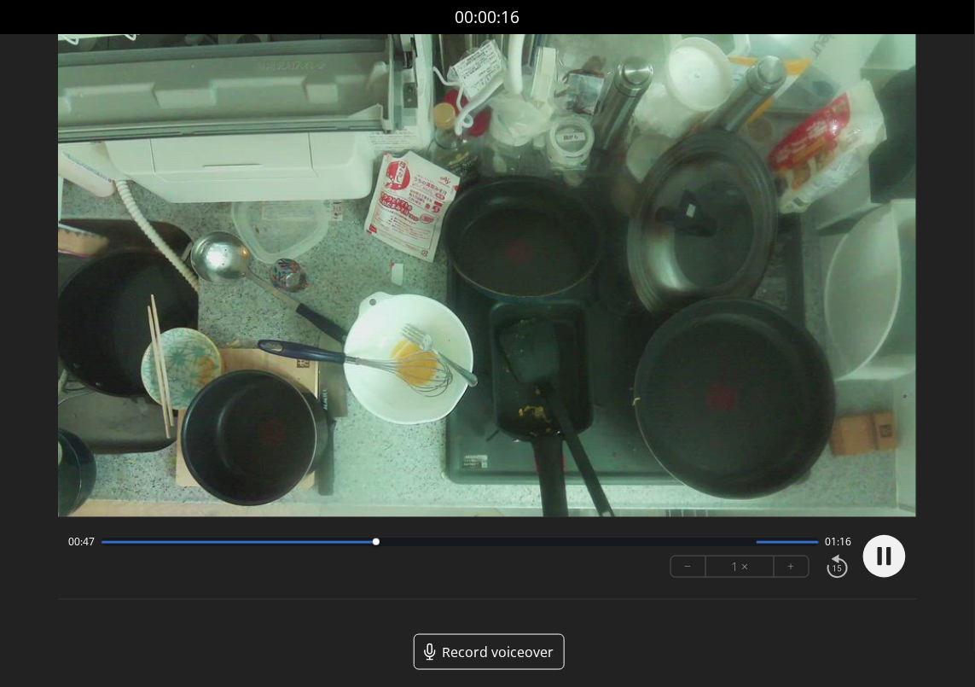
click at [397, 543] on div at bounding box center [459, 541] width 716 height 9
click at [240, 544] on div at bounding box center [459, 541] width 716 height 9
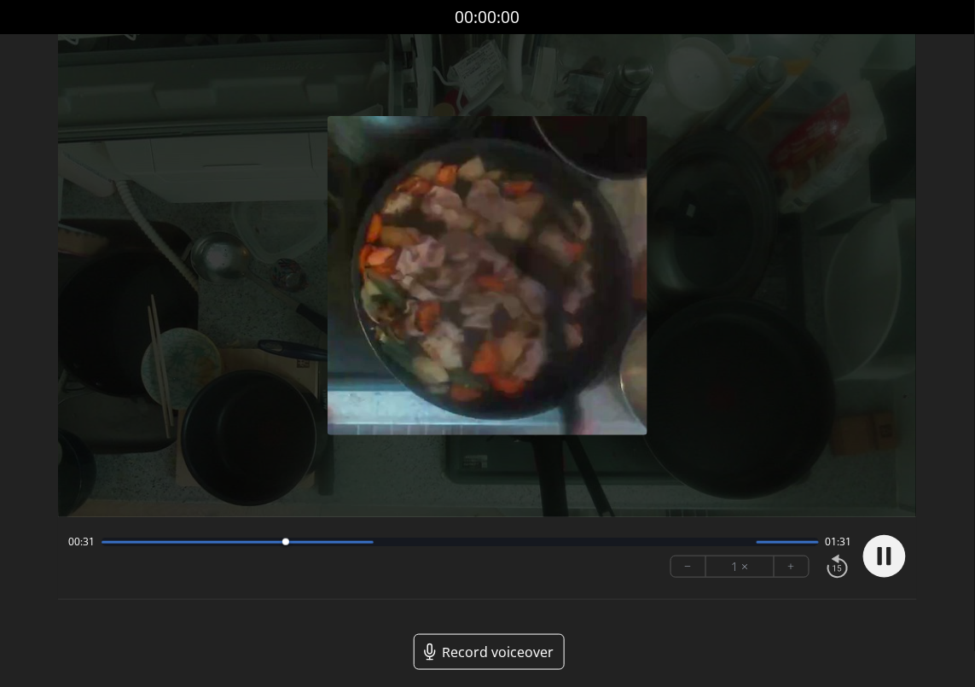
click at [798, 555] on div "− 1 × +" at bounding box center [739, 566] width 139 height 22
click at [798, 566] on button "+" at bounding box center [791, 566] width 34 height 20
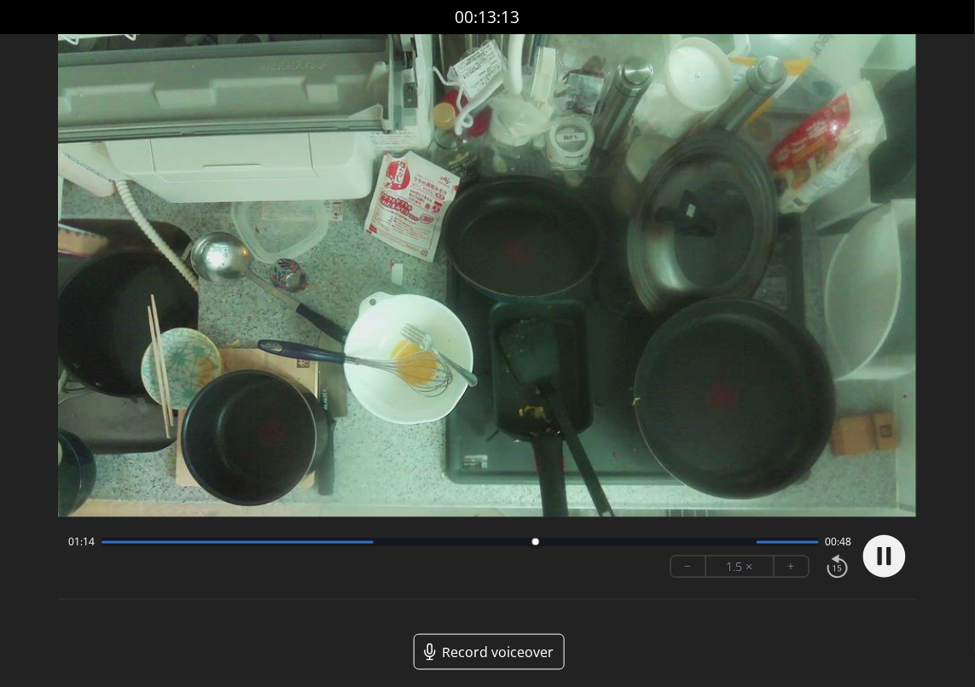
click at [652, 540] on div at bounding box center [459, 541] width 716 height 9
click at [698, 544] on div at bounding box center [459, 541] width 716 height 9
click at [730, 544] on div at bounding box center [459, 541] width 716 height 9
click at [897, 558] on circle at bounding box center [884, 556] width 43 height 43
click at [692, 571] on button "−" at bounding box center [688, 566] width 35 height 20
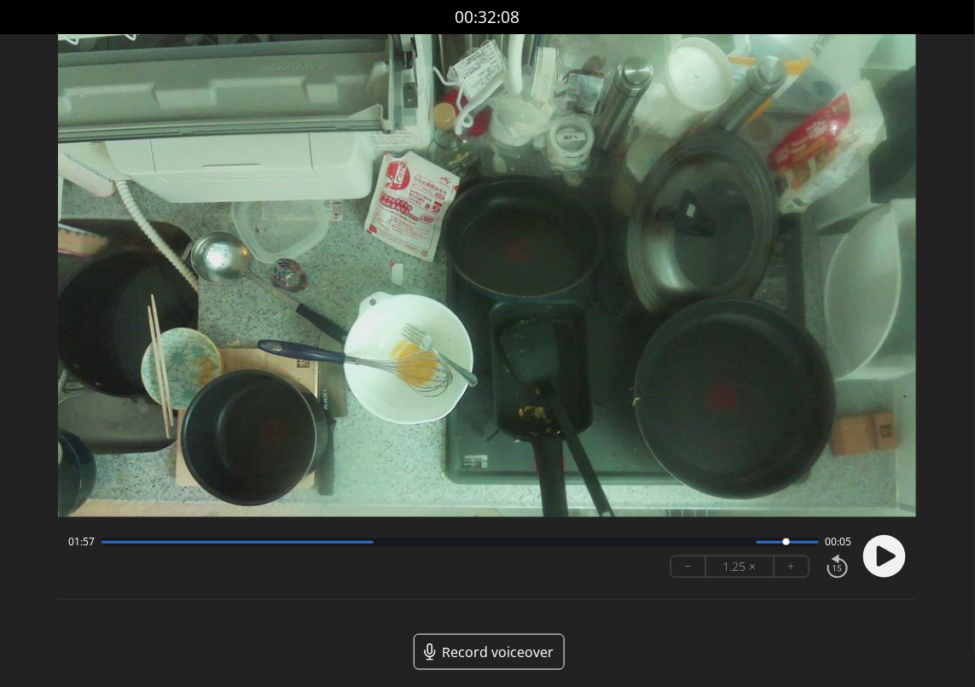
click at [692, 571] on button "−" at bounding box center [688, 566] width 35 height 20
click at [884, 557] on icon at bounding box center [886, 556] width 19 height 20
click at [785, 541] on div at bounding box center [794, 541] width 23 height 23
click at [771, 542] on div at bounding box center [786, 542] width 61 height 3
click at [903, 561] on circle at bounding box center [884, 556] width 43 height 43
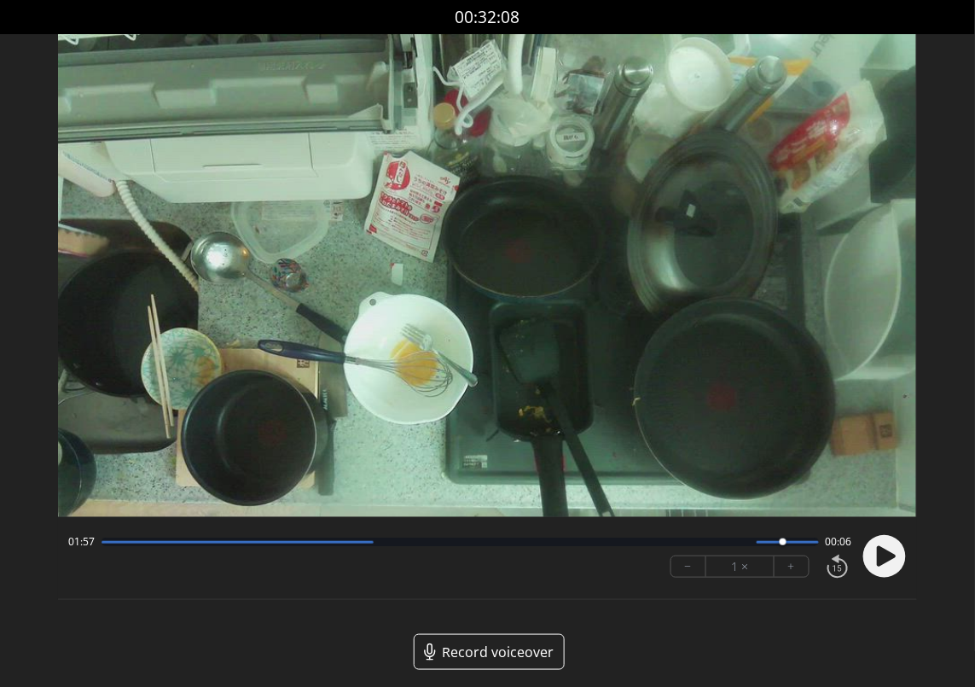
click at [884, 561] on icon at bounding box center [886, 556] width 19 height 20
click at [884, 561] on circle at bounding box center [884, 556] width 43 height 43
click at [879, 554] on icon at bounding box center [886, 556] width 19 height 20
click at [878, 554] on icon at bounding box center [880, 556] width 4 height 18
click at [901, 559] on circle at bounding box center [884, 556] width 43 height 43
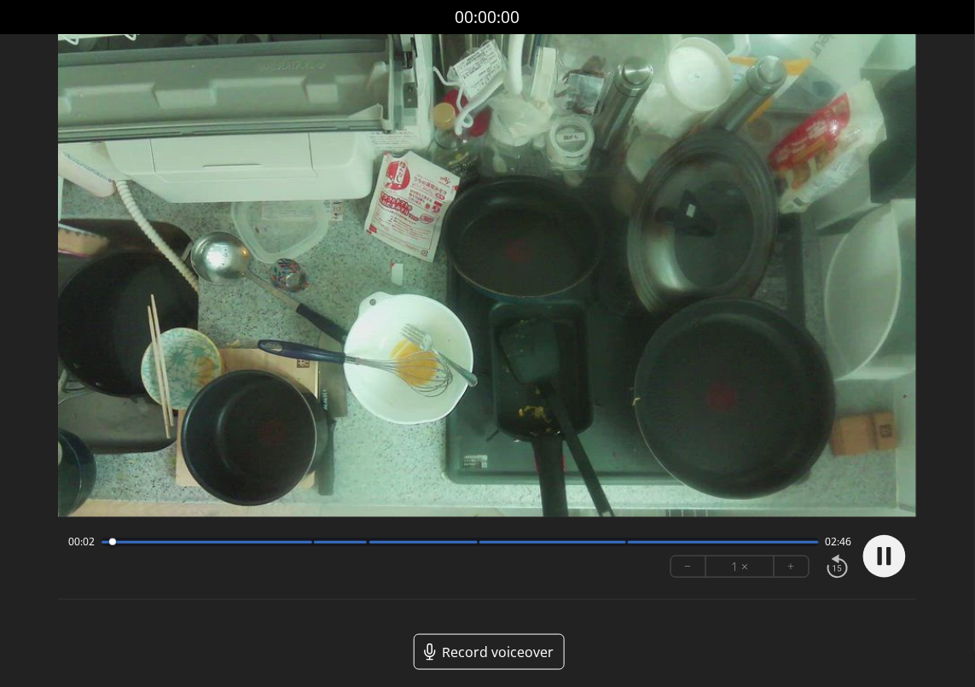
click at [895, 560] on circle at bounding box center [884, 556] width 43 height 43
click at [898, 563] on circle at bounding box center [884, 556] width 43 height 43
click at [882, 548] on icon at bounding box center [886, 556] width 19 height 20
click at [882, 557] on circle at bounding box center [884, 556] width 43 height 43
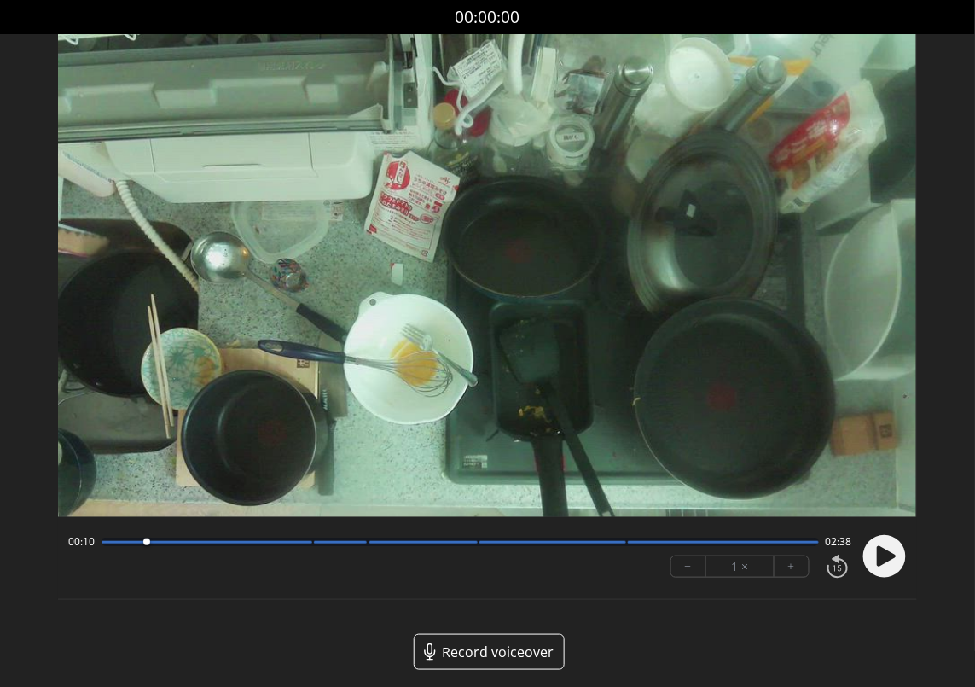
click at [866, 556] on circle at bounding box center [884, 556] width 43 height 43
click at [884, 559] on circle at bounding box center [884, 556] width 43 height 43
click at [887, 559] on icon at bounding box center [886, 556] width 19 height 20
click at [887, 559] on icon at bounding box center [888, 556] width 4 height 18
click at [882, 555] on icon at bounding box center [886, 556] width 19 height 20
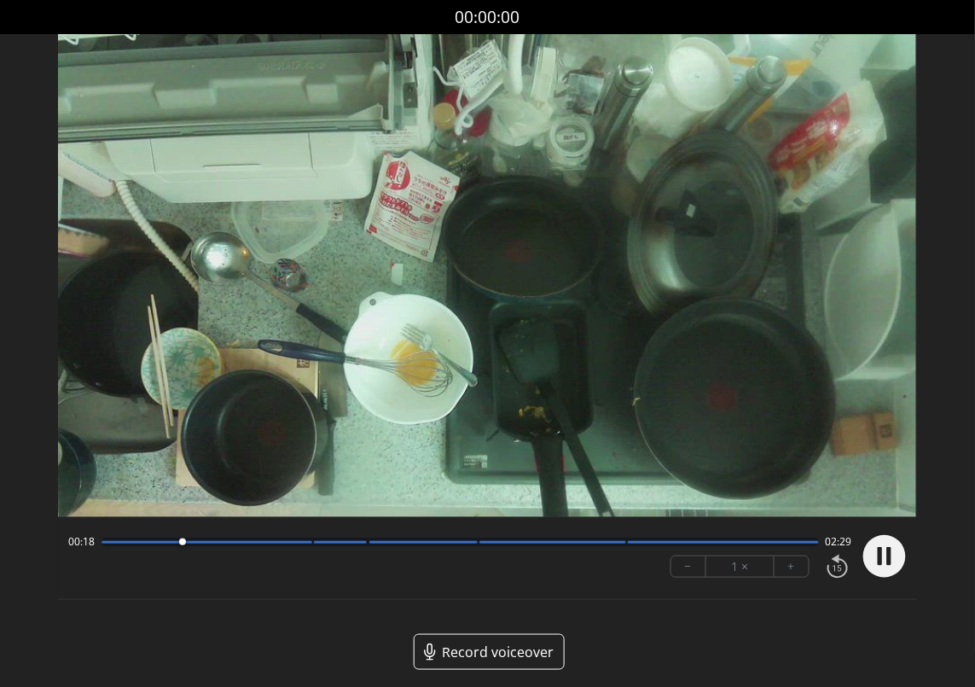
click at [882, 555] on icon at bounding box center [880, 556] width 4 height 18
click at [897, 561] on circle at bounding box center [884, 556] width 43 height 43
click at [883, 559] on icon at bounding box center [886, 556] width 19 height 20
click at [883, 559] on circle at bounding box center [884, 556] width 43 height 43
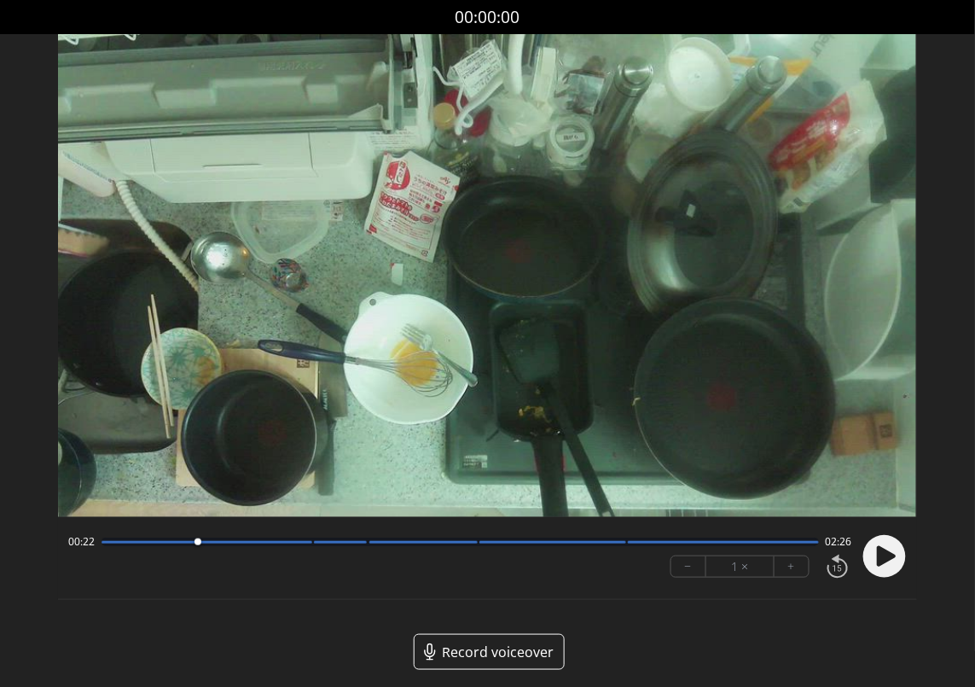
click at [894, 544] on circle at bounding box center [884, 556] width 43 height 43
click at [867, 542] on icon at bounding box center [884, 556] width 44 height 44
click at [901, 566] on circle at bounding box center [884, 556] width 43 height 43
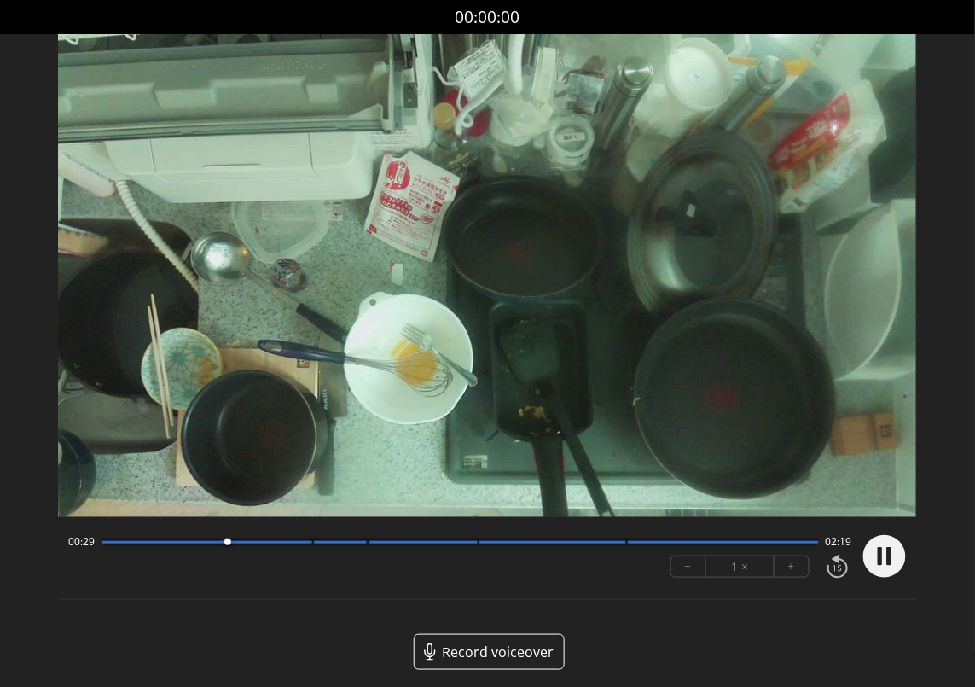
click at [901, 566] on circle at bounding box center [884, 556] width 43 height 43
click at [891, 560] on circle at bounding box center [884, 556] width 43 height 43
click at [884, 552] on icon at bounding box center [886, 556] width 19 height 20
click at [884, 552] on circle at bounding box center [884, 556] width 43 height 43
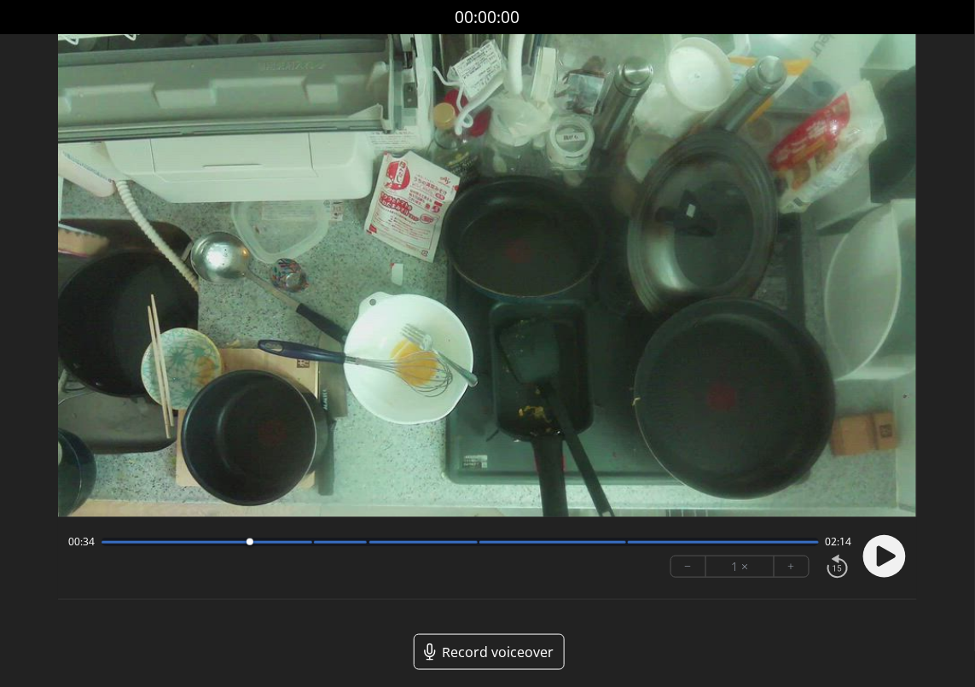
click at [893, 554] on icon at bounding box center [886, 556] width 19 height 20
click at [893, 554] on circle at bounding box center [884, 556] width 43 height 43
click at [883, 545] on circle at bounding box center [884, 556] width 43 height 43
click at [876, 574] on circle at bounding box center [884, 556] width 43 height 43
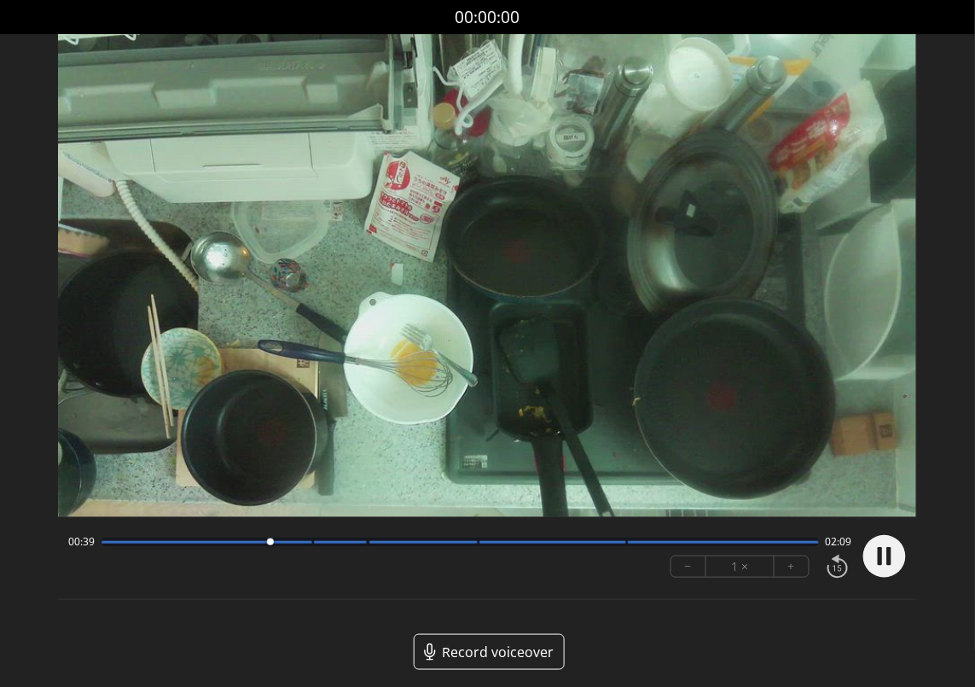
click at [876, 574] on circle at bounding box center [884, 556] width 43 height 43
click at [898, 554] on circle at bounding box center [884, 556] width 43 height 43
click at [874, 576] on icon at bounding box center [884, 556] width 44 height 44
click at [880, 571] on circle at bounding box center [884, 556] width 43 height 43
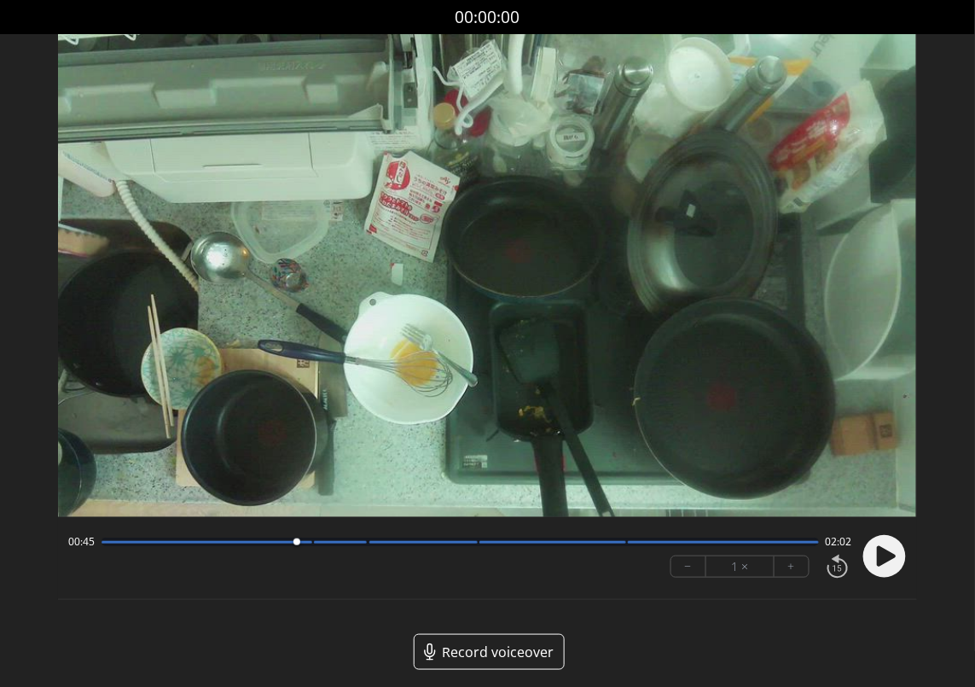
click at [891, 566] on circle at bounding box center [884, 556] width 43 height 43
click at [883, 556] on icon at bounding box center [886, 556] width 19 height 20
click at [883, 556] on circle at bounding box center [884, 556] width 43 height 43
click at [895, 570] on circle at bounding box center [884, 556] width 43 height 43
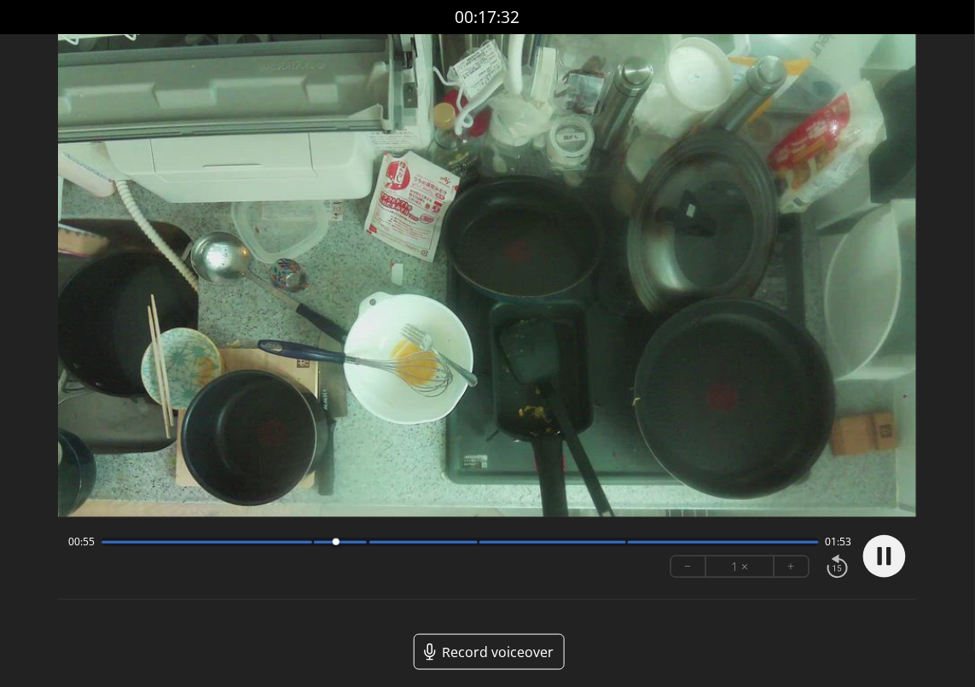
click at [895, 570] on circle at bounding box center [884, 556] width 43 height 43
click at [879, 559] on icon at bounding box center [886, 556] width 19 height 20
click at [879, 559] on icon at bounding box center [880, 556] width 4 height 18
click at [890, 539] on circle at bounding box center [884, 556] width 43 height 43
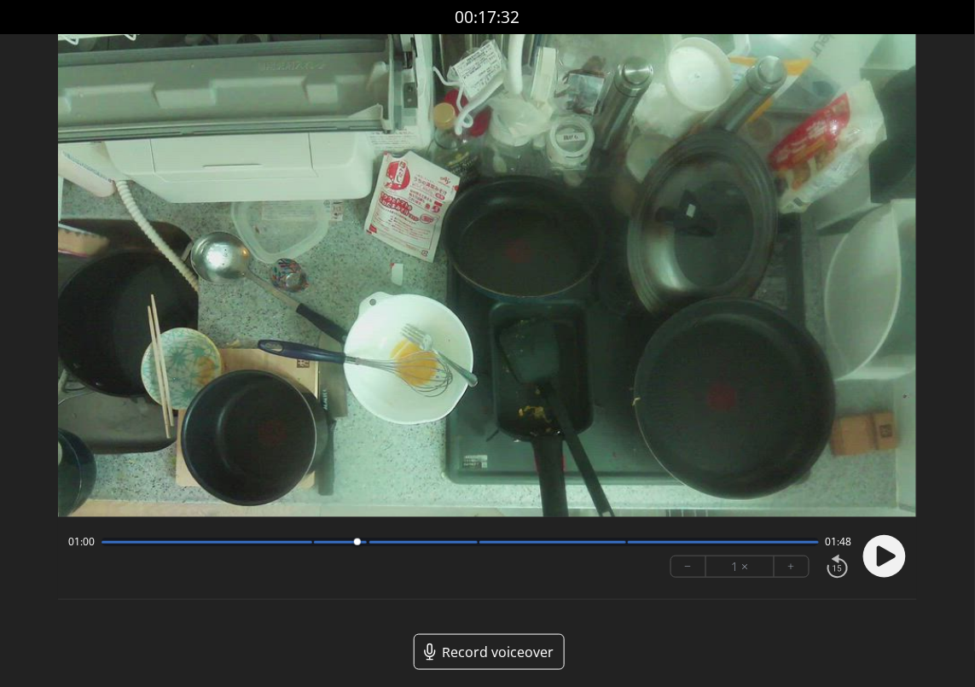
click at [890, 554] on icon at bounding box center [886, 556] width 19 height 20
click at [890, 554] on icon at bounding box center [888, 556] width 4 height 18
click at [879, 551] on icon at bounding box center [886, 556] width 19 height 20
click at [879, 551] on icon at bounding box center [880, 556] width 4 height 18
click at [890, 568] on circle at bounding box center [884, 556] width 43 height 43
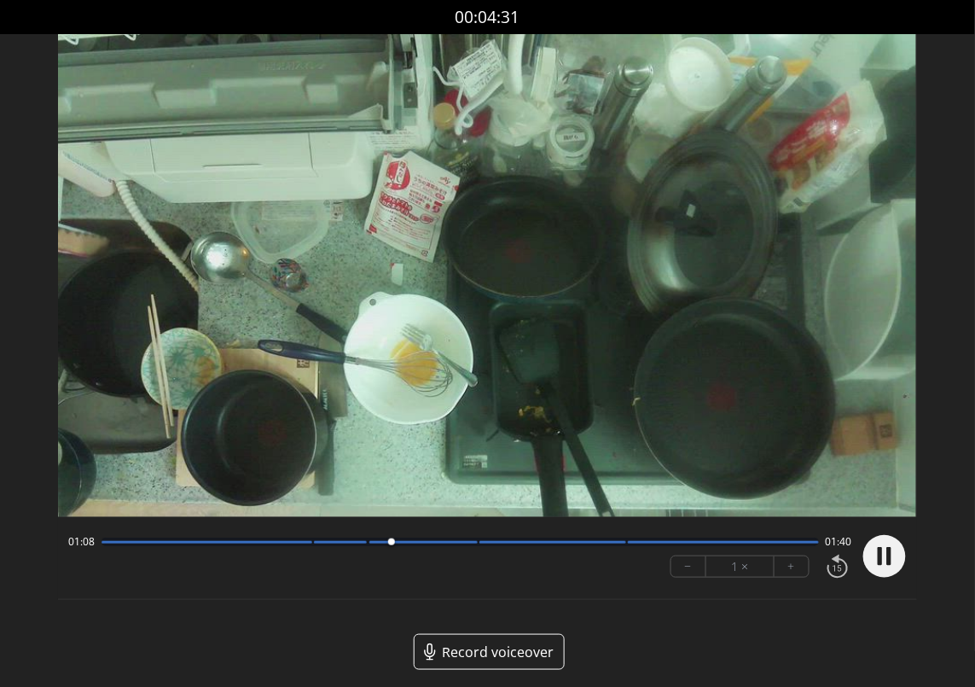
click at [890, 568] on circle at bounding box center [884, 556] width 43 height 43
click at [885, 552] on icon at bounding box center [886, 556] width 19 height 20
click at [885, 552] on circle at bounding box center [884, 556] width 43 height 43
click at [863, 550] on icon at bounding box center [884, 556] width 44 height 44
click at [875, 565] on circle at bounding box center [884, 556] width 43 height 43
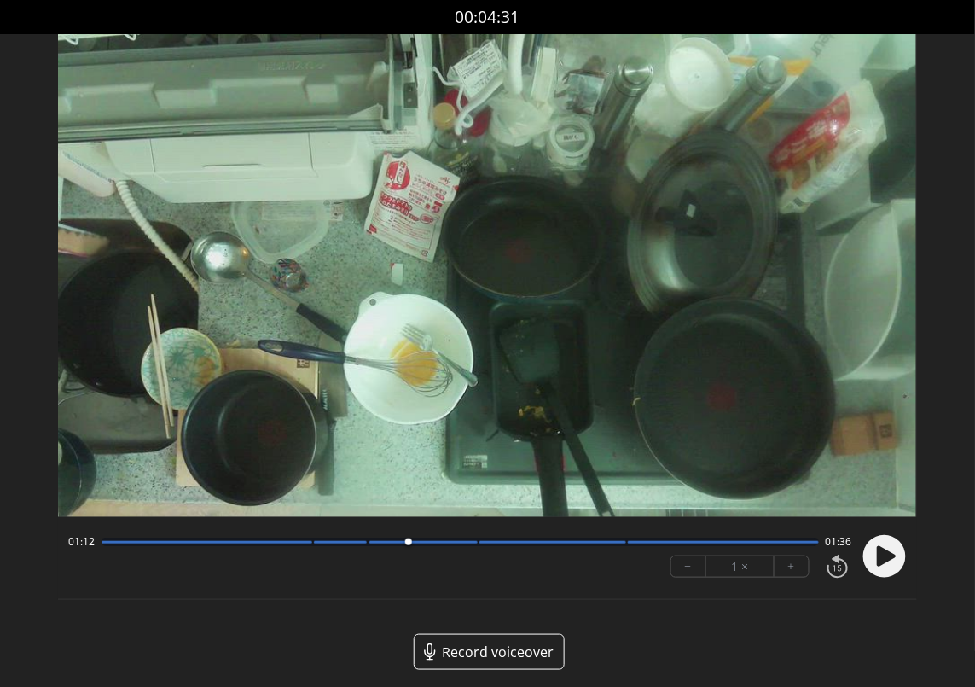
click at [890, 564] on circle at bounding box center [884, 556] width 43 height 43
click at [890, 564] on icon at bounding box center [888, 556] width 4 height 18
click at [414, 546] on div at bounding box center [421, 541] width 23 height 23
click at [887, 552] on icon at bounding box center [886, 556] width 19 height 20
click at [396, 545] on div at bounding box center [459, 541] width 716 height 9
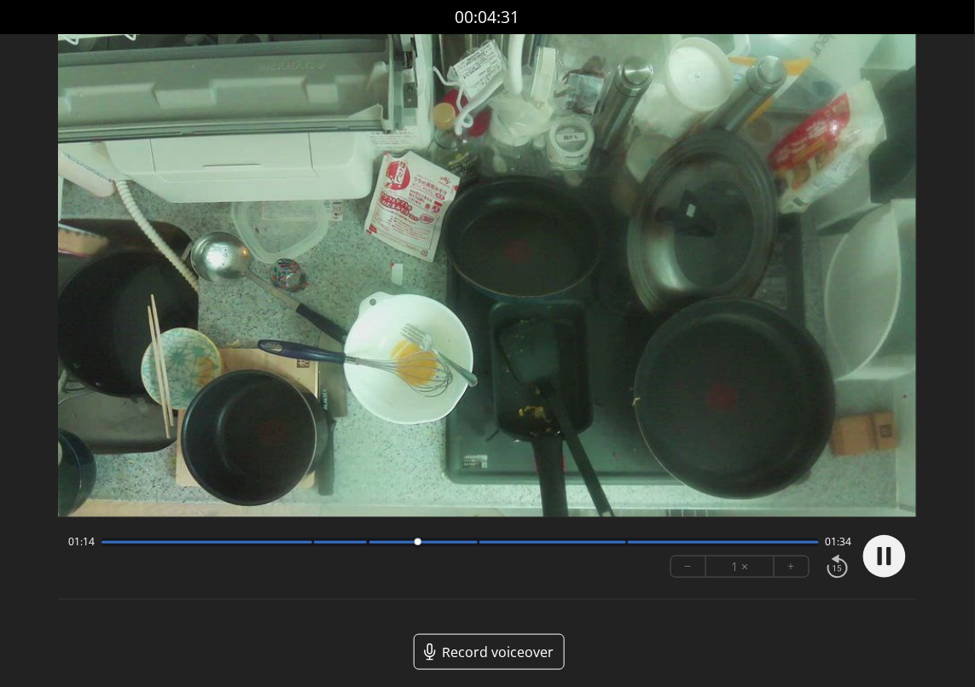
click at [882, 563] on icon at bounding box center [880, 556] width 4 height 18
click at [884, 565] on circle at bounding box center [884, 556] width 43 height 43
click at [890, 553] on icon at bounding box center [886, 556] width 19 height 20
click at [890, 553] on icon at bounding box center [888, 556] width 4 height 18
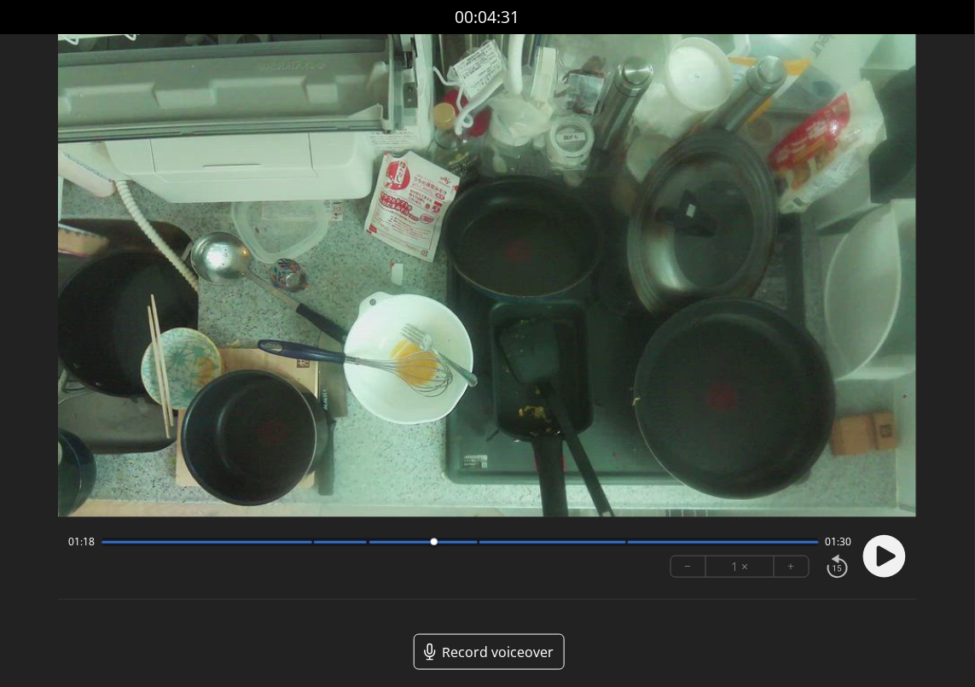
click at [895, 565] on circle at bounding box center [884, 556] width 43 height 43
click at [872, 552] on circle at bounding box center [884, 556] width 43 height 43
click at [889, 552] on icon at bounding box center [886, 556] width 19 height 20
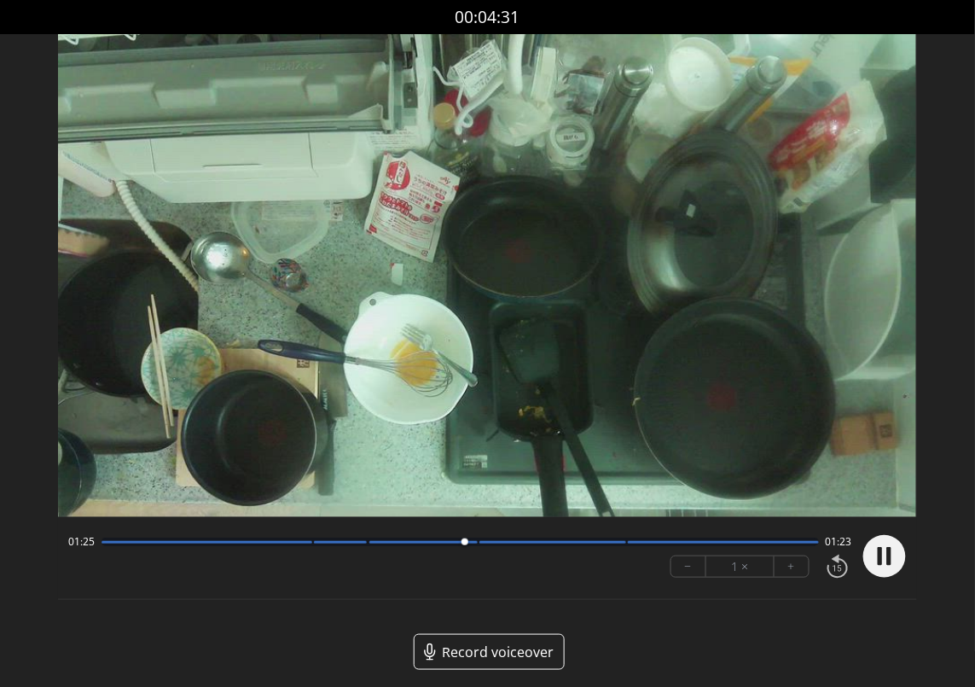
click at [889, 552] on icon at bounding box center [888, 556] width 4 height 18
click at [881, 542] on circle at bounding box center [884, 556] width 43 height 43
click at [890, 560] on circle at bounding box center [884, 556] width 43 height 43
click at [890, 560] on icon at bounding box center [888, 556] width 4 height 18
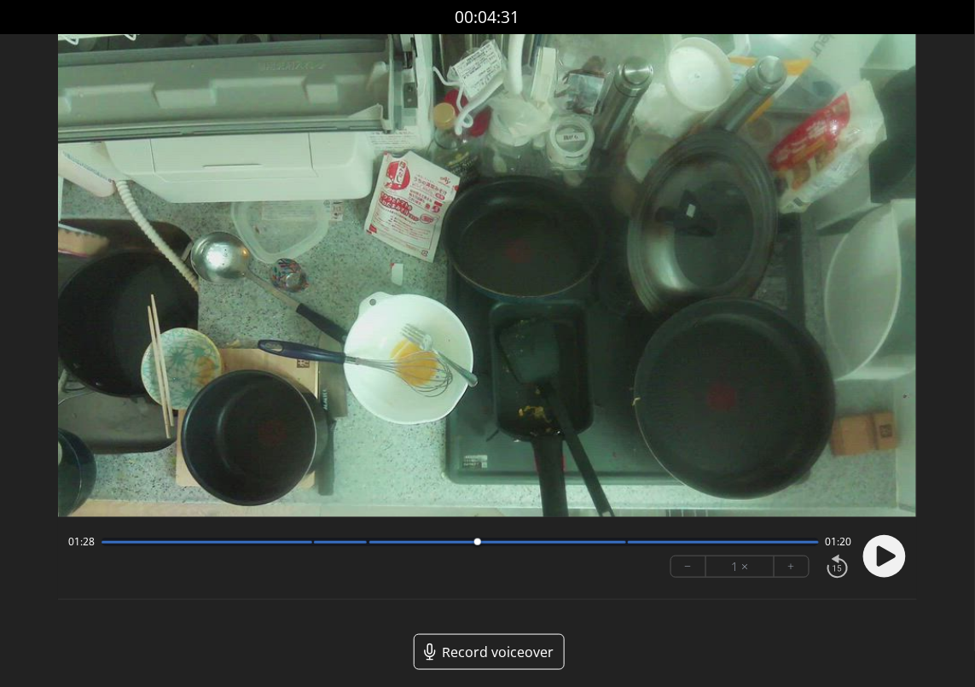
click at [880, 571] on circle at bounding box center [884, 556] width 43 height 43
click at [901, 549] on circle at bounding box center [884, 556] width 43 height 43
click at [886, 557] on icon at bounding box center [886, 556] width 19 height 20
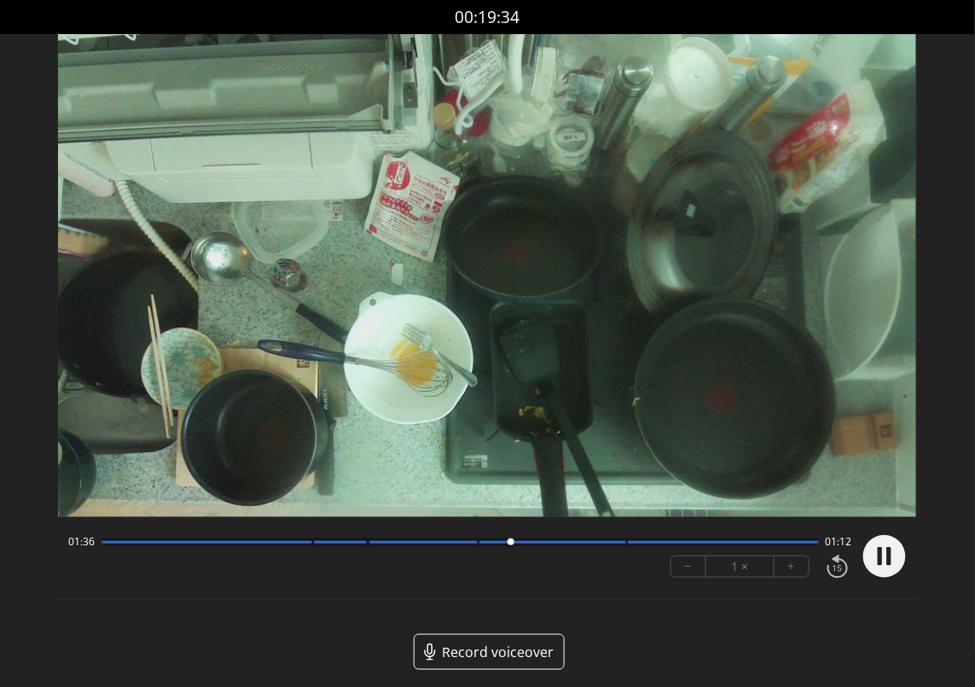
click at [886, 557] on circle at bounding box center [884, 556] width 43 height 43
click at [880, 562] on icon at bounding box center [886, 556] width 19 height 20
click at [880, 562] on icon at bounding box center [880, 556] width 4 height 18
click at [898, 541] on circle at bounding box center [884, 556] width 43 height 43
click at [884, 556] on circle at bounding box center [884, 556] width 43 height 43
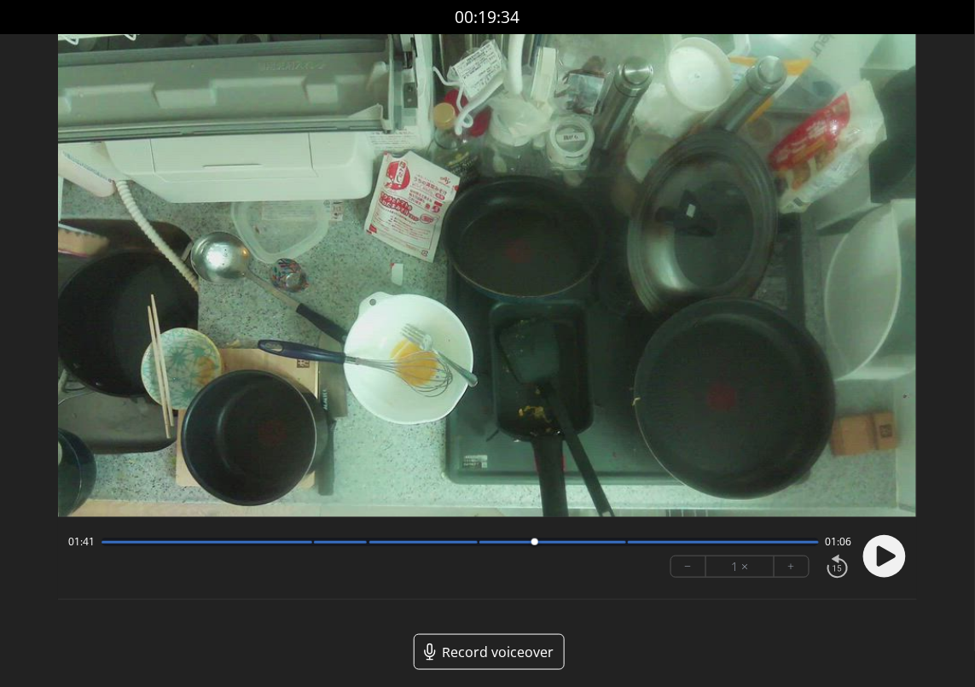
click at [893, 552] on circle at bounding box center [884, 556] width 43 height 43
click at [869, 544] on circle at bounding box center [884, 556] width 43 height 43
click at [869, 555] on circle at bounding box center [884, 556] width 43 height 43
click at [868, 551] on circle at bounding box center [884, 556] width 43 height 43
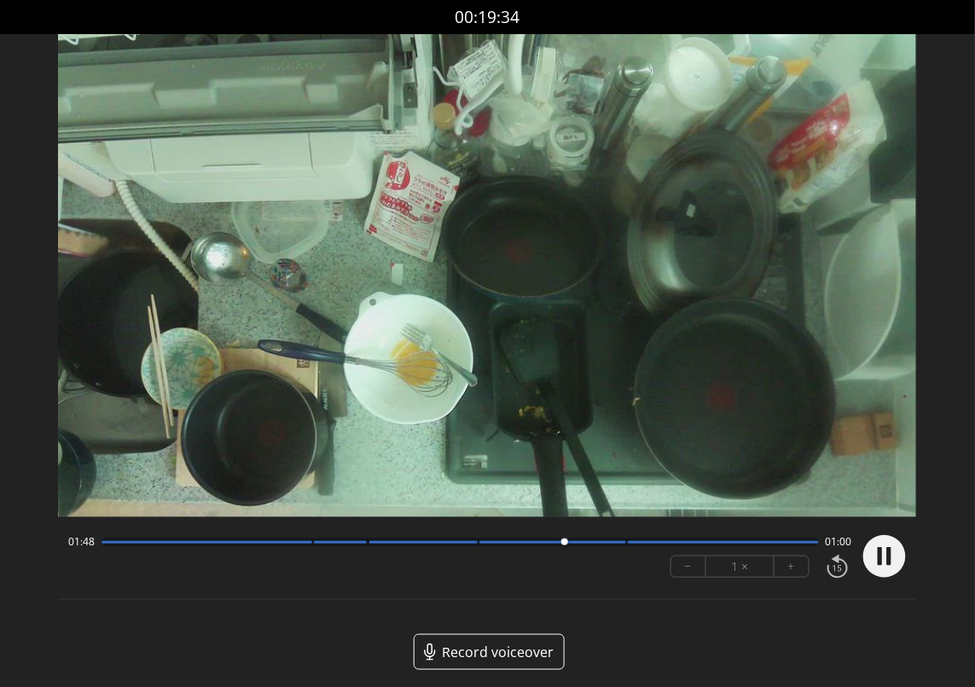
click at [868, 551] on circle at bounding box center [884, 556] width 43 height 43
click at [891, 548] on circle at bounding box center [884, 556] width 43 height 43
click at [569, 543] on div at bounding box center [576, 541] width 23 height 23
click at [893, 563] on circle at bounding box center [884, 556] width 43 height 43
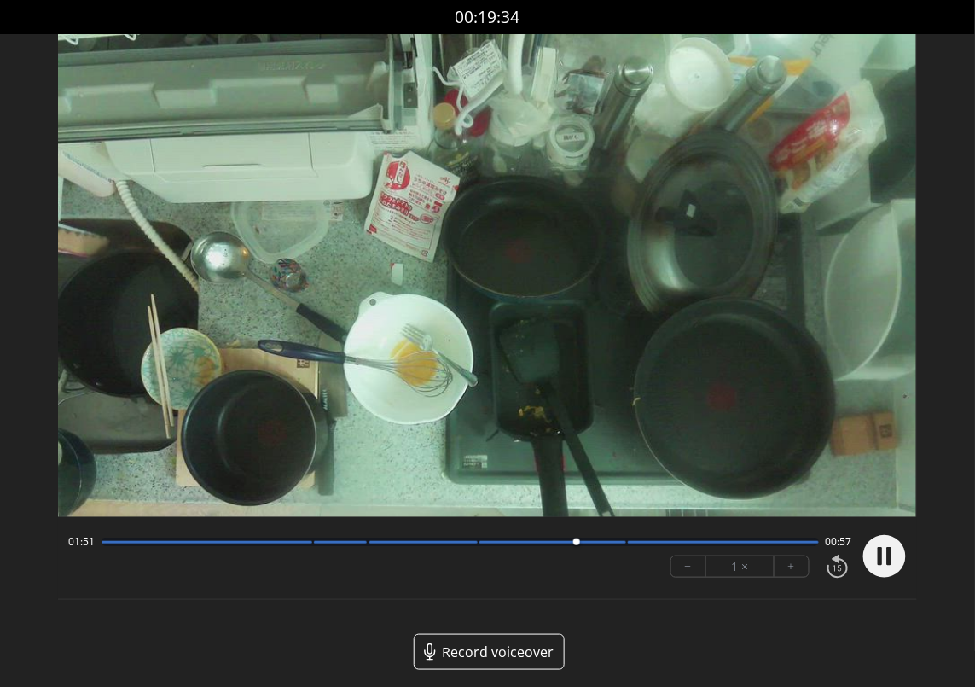
click at [893, 563] on circle at bounding box center [884, 556] width 43 height 43
click at [877, 545] on circle at bounding box center [884, 556] width 43 height 43
click at [862, 561] on icon at bounding box center [884, 556] width 44 height 44
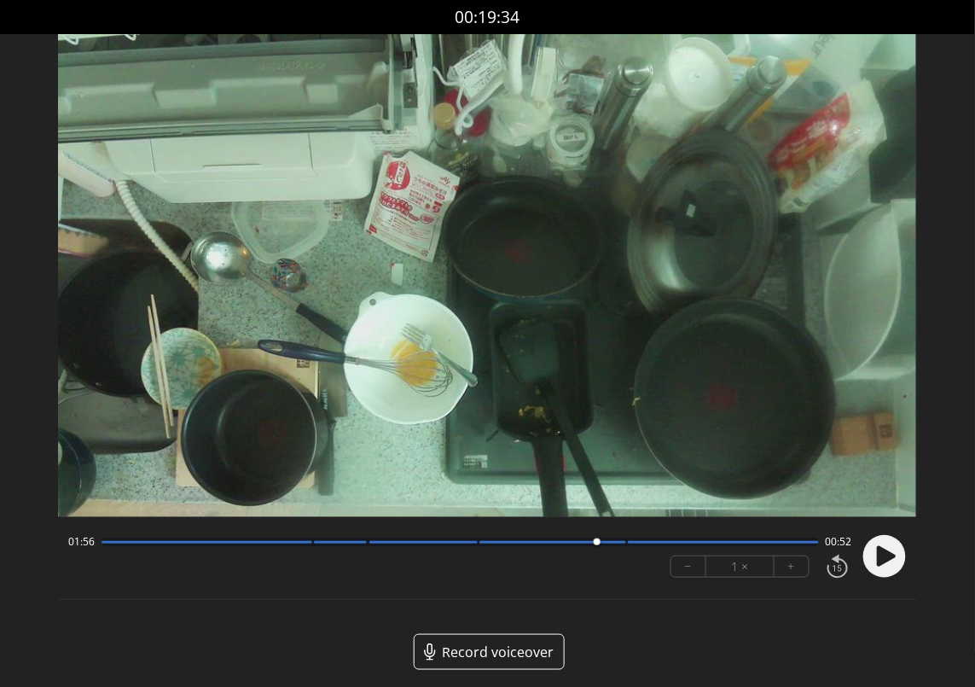
drag, startPoint x: 895, startPoint y: 541, endPoint x: 862, endPoint y: 542, distance: 33.3
click at [872, 556] on circle at bounding box center [884, 556] width 43 height 43
click at [878, 565] on circle at bounding box center [884, 556] width 43 height 43
click at [895, 571] on circle at bounding box center [884, 556] width 43 height 43
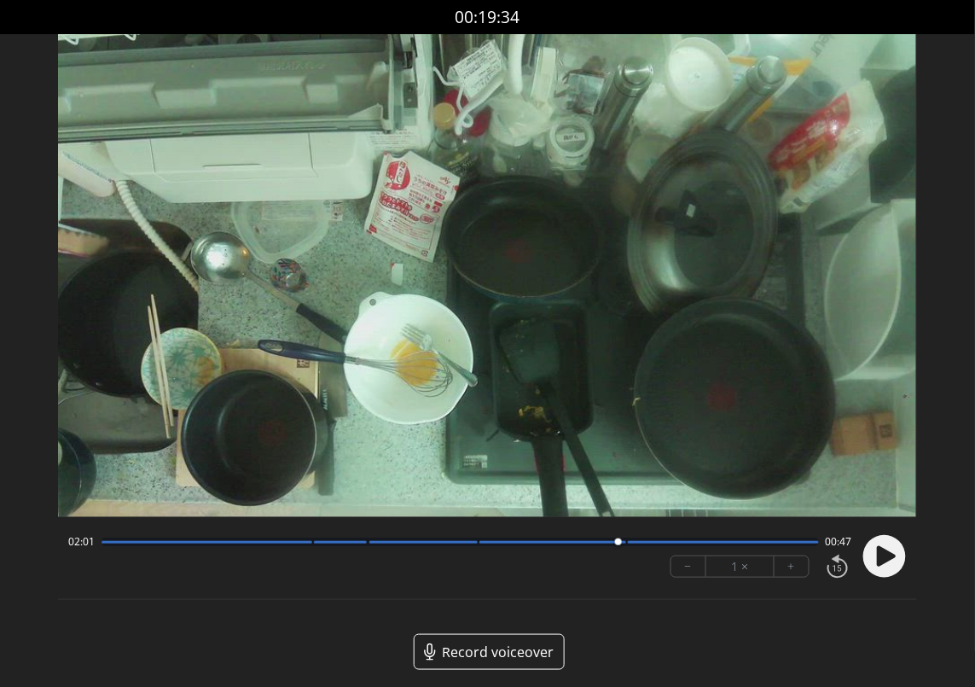
click at [871, 559] on circle at bounding box center [884, 556] width 43 height 43
click at [892, 540] on circle at bounding box center [884, 556] width 43 height 43
click at [891, 559] on circle at bounding box center [884, 556] width 43 height 43
click at [894, 546] on circle at bounding box center [884, 556] width 43 height 43
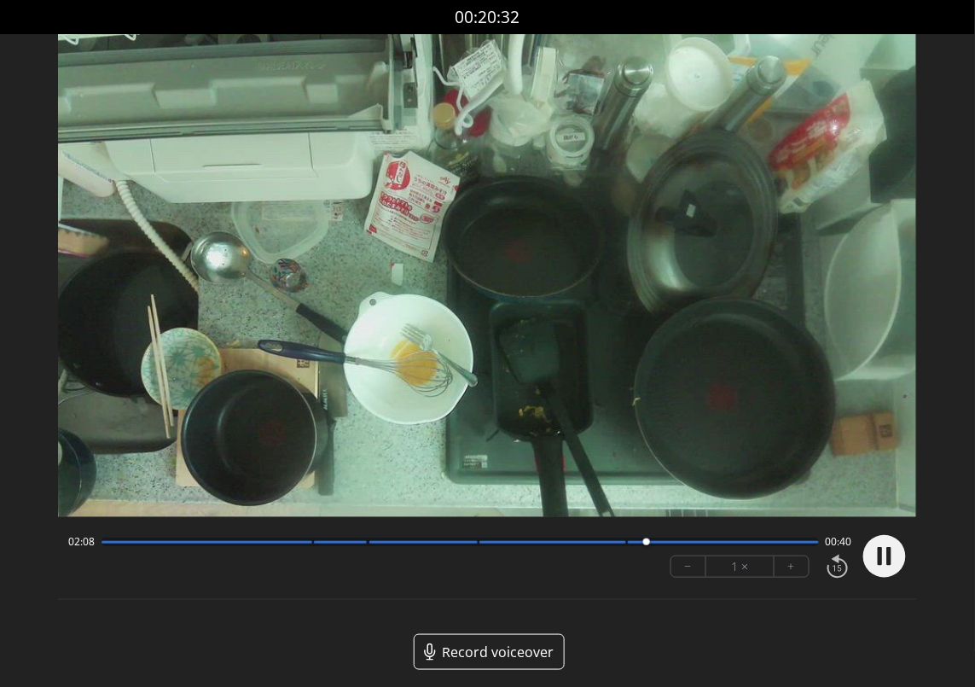
click at [894, 546] on circle at bounding box center [884, 556] width 43 height 43
click at [883, 571] on circle at bounding box center [884, 556] width 43 height 43
click at [872, 571] on circle at bounding box center [884, 556] width 43 height 43
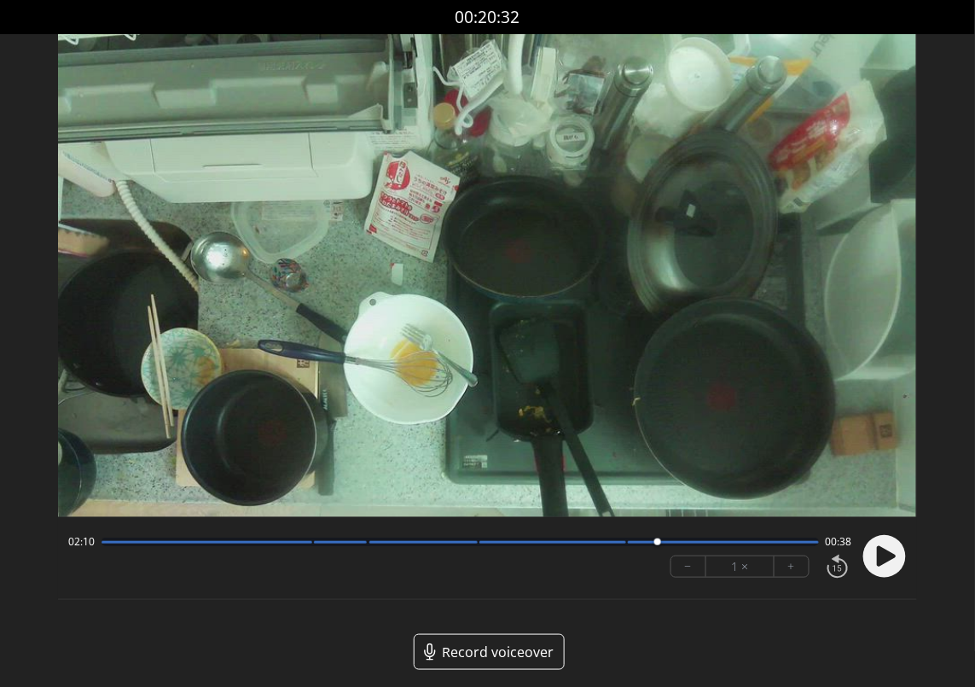
click at [881, 561] on icon at bounding box center [886, 556] width 19 height 20
click at [881, 561] on icon at bounding box center [880, 556] width 4 height 18
click at [899, 566] on circle at bounding box center [884, 556] width 43 height 43
click at [671, 545] on div at bounding box center [670, 541] width 23 height 23
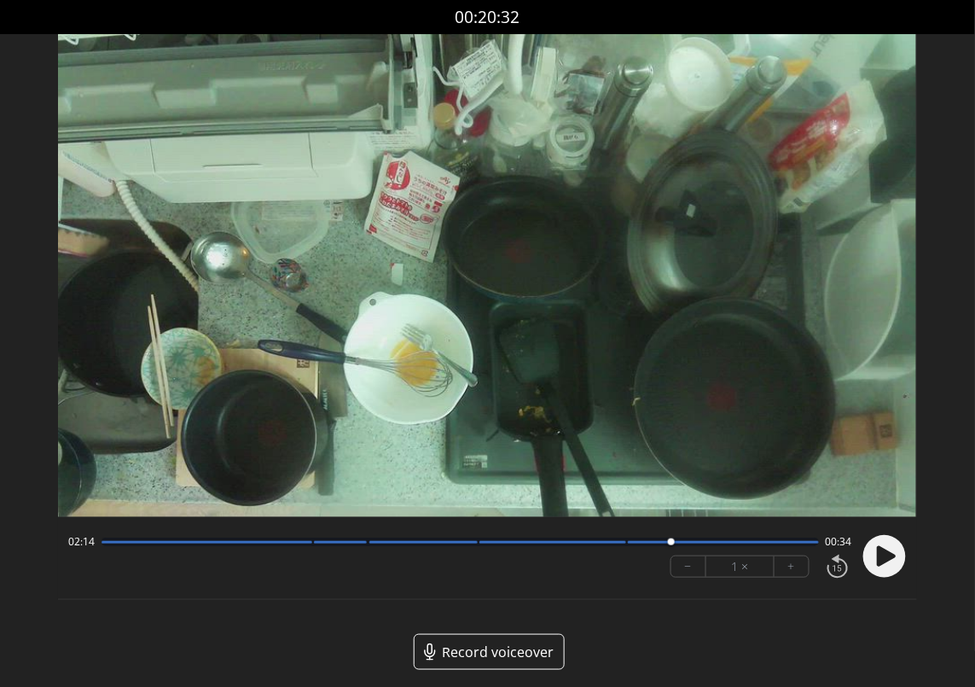
click at [896, 563] on circle at bounding box center [884, 556] width 43 height 43
click at [638, 552] on div "02:16 00:32 − 1 × +" at bounding box center [456, 556] width 790 height 58
click at [623, 542] on div at bounding box center [552, 542] width 147 height 3
click at [890, 565] on circle at bounding box center [884, 556] width 43 height 43
click at [889, 562] on circle at bounding box center [884, 556] width 43 height 43
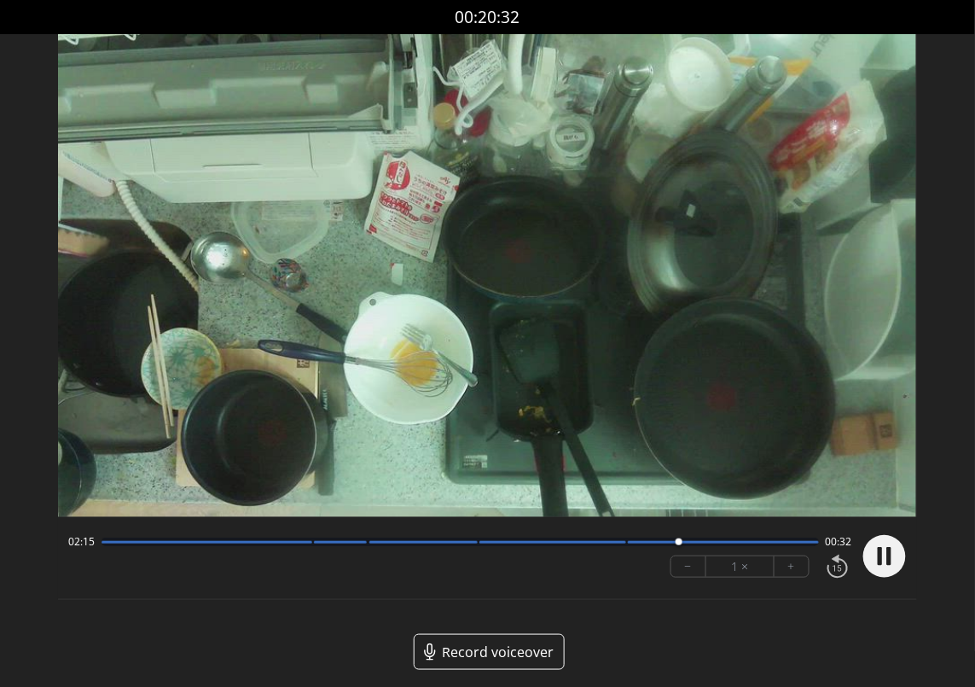
click at [889, 562] on icon at bounding box center [888, 556] width 4 height 18
click at [883, 549] on icon at bounding box center [886, 556] width 19 height 20
click at [883, 549] on circle at bounding box center [884, 556] width 43 height 43
click at [895, 555] on icon at bounding box center [886, 556] width 19 height 20
click at [895, 555] on circle at bounding box center [884, 556] width 43 height 43
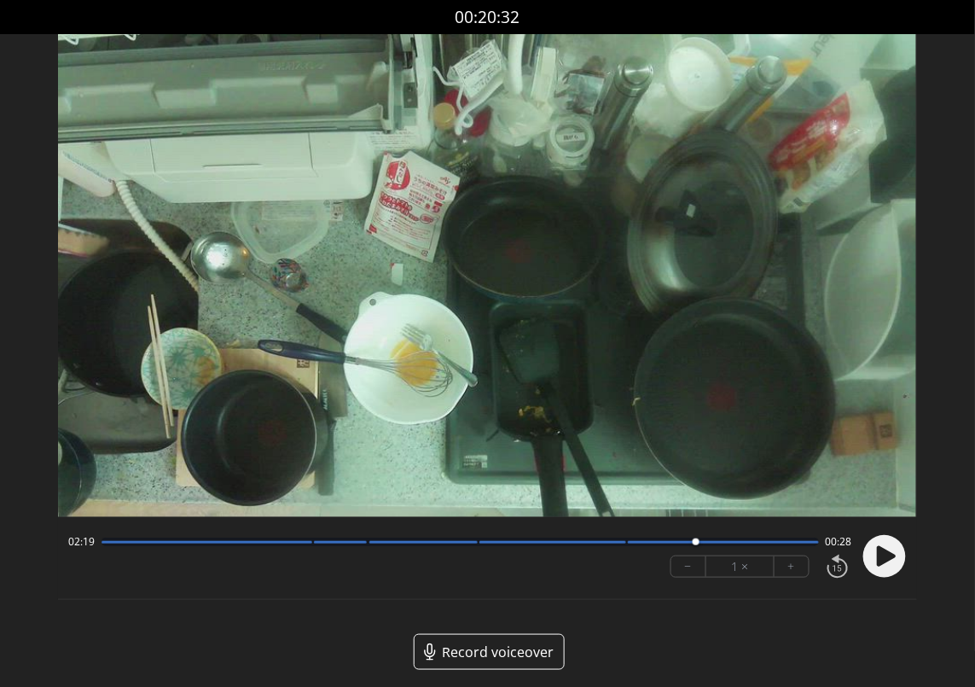
click at [863, 558] on icon at bounding box center [884, 556] width 44 height 44
click at [675, 542] on div at bounding box center [723, 542] width 190 height 3
click at [898, 549] on circle at bounding box center [884, 556] width 43 height 43
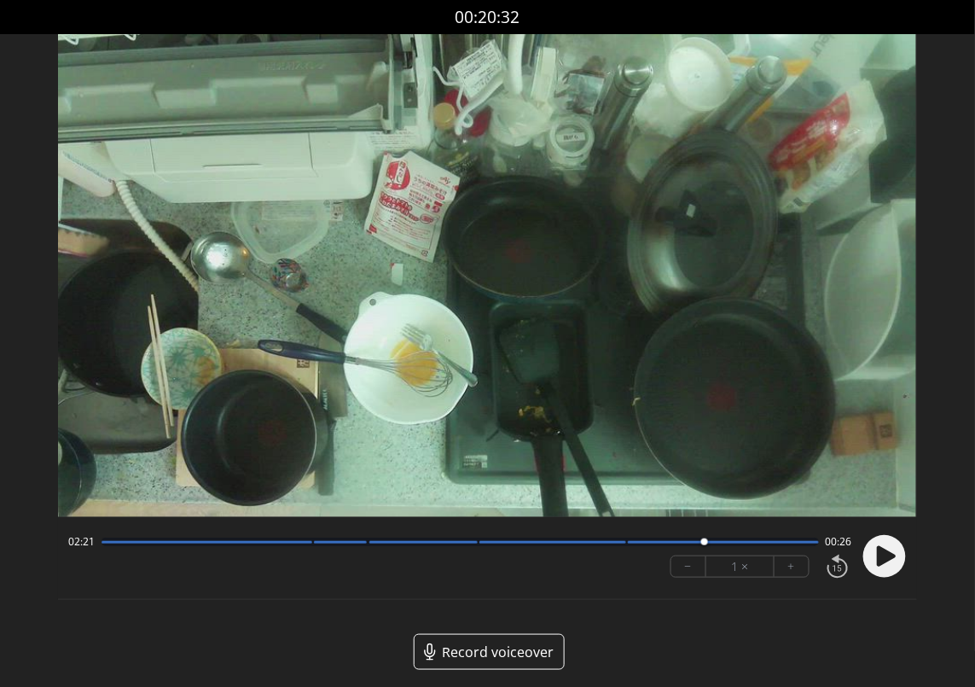
click at [866, 566] on circle at bounding box center [884, 556] width 43 height 43
click at [896, 552] on circle at bounding box center [884, 556] width 43 height 43
click at [887, 542] on circle at bounding box center [884, 556] width 43 height 43
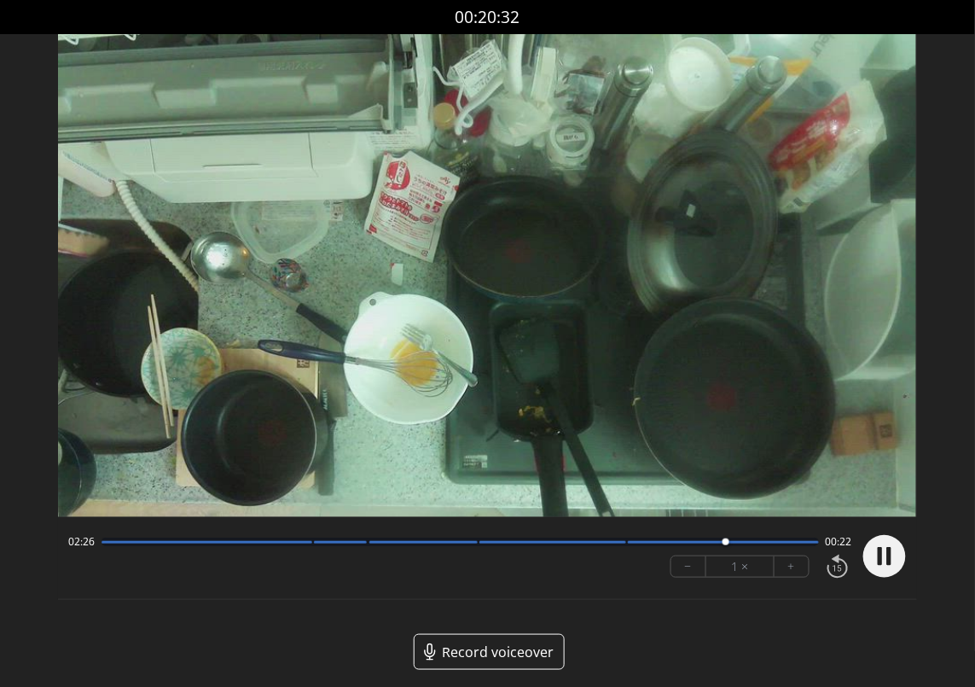
click at [887, 542] on circle at bounding box center [884, 556] width 43 height 43
click at [883, 567] on circle at bounding box center [884, 556] width 43 height 43
click at [862, 563] on icon at bounding box center [884, 556] width 44 height 44
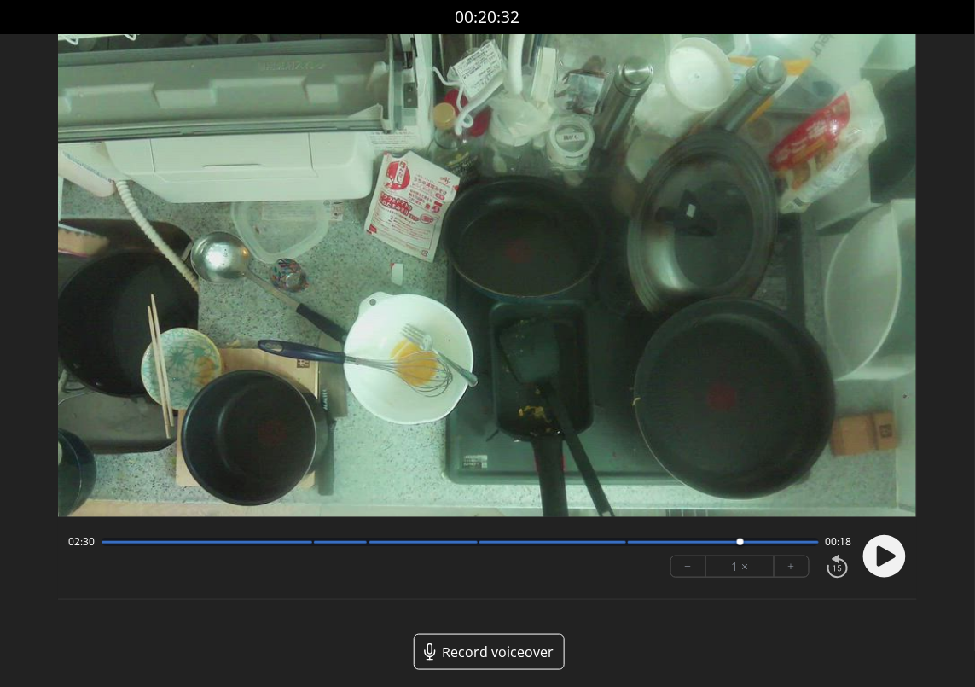
click at [877, 558] on icon at bounding box center [886, 556] width 19 height 20
click at [877, 558] on circle at bounding box center [884, 556] width 43 height 43
click at [726, 536] on div "02:33 00:15" at bounding box center [459, 542] width 783 height 14
click at [723, 542] on div at bounding box center [723, 542] width 190 height 3
click at [886, 557] on icon at bounding box center [886, 556] width 19 height 20
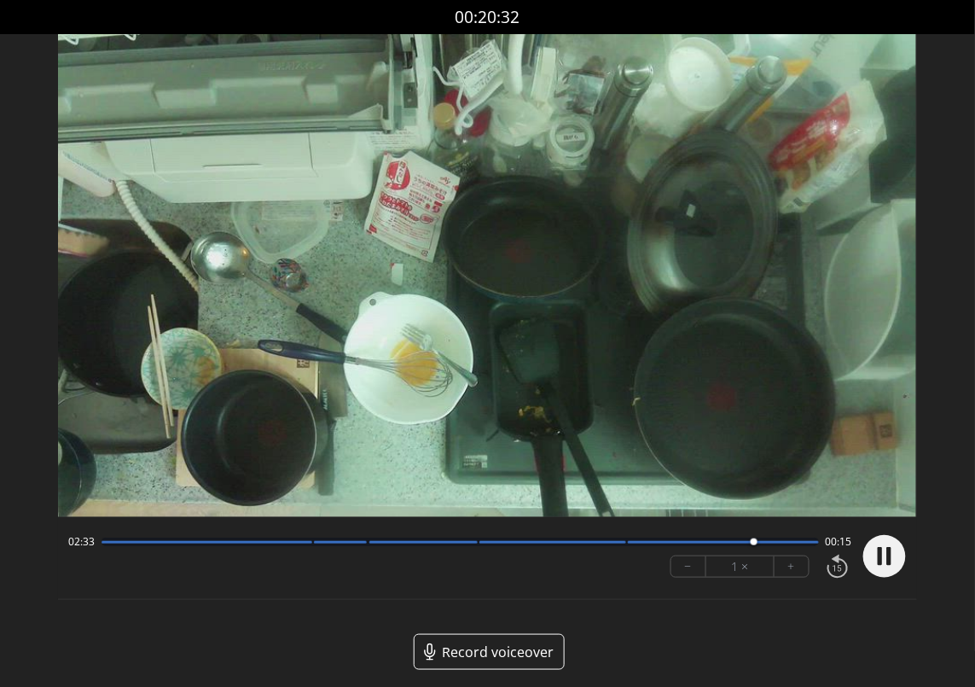
click at [886, 557] on icon at bounding box center [888, 556] width 4 height 18
click at [870, 559] on circle at bounding box center [884, 556] width 43 height 43
click at [885, 565] on circle at bounding box center [884, 556] width 43 height 43
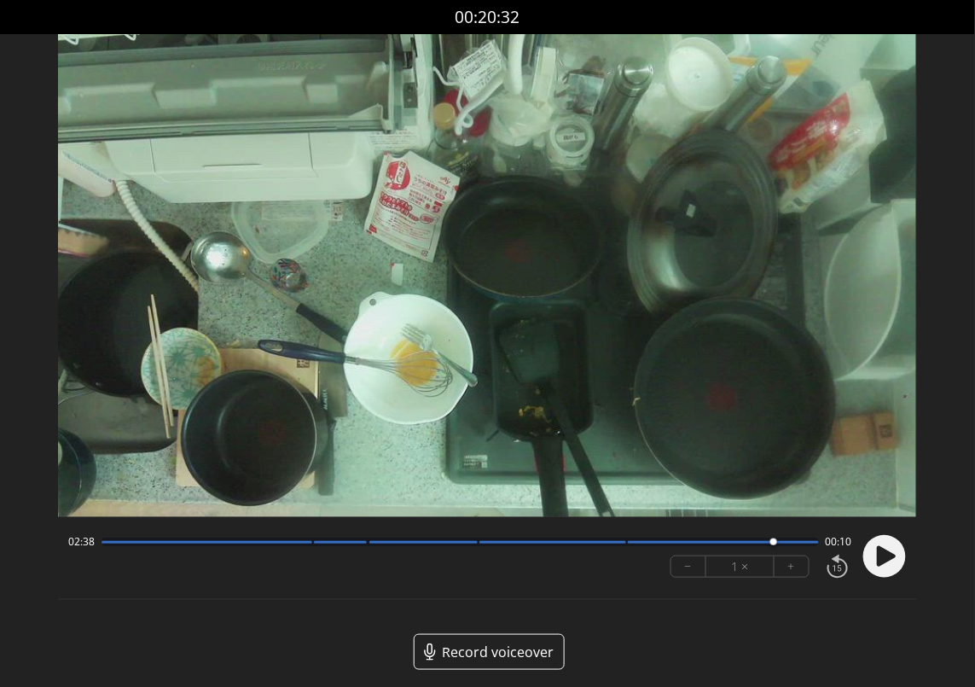
click at [881, 557] on icon at bounding box center [886, 556] width 19 height 20
click at [758, 543] on div at bounding box center [459, 541] width 716 height 9
click at [883, 558] on circle at bounding box center [884, 556] width 43 height 43
click at [883, 558] on icon at bounding box center [886, 556] width 19 height 20
click at [883, 558] on circle at bounding box center [884, 556] width 43 height 43
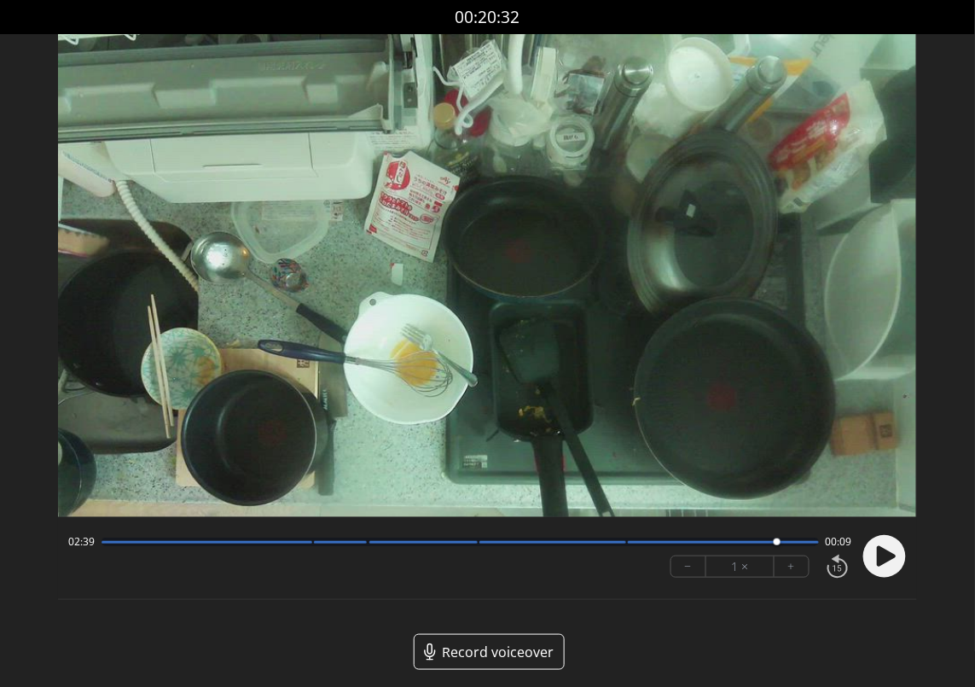
click at [876, 574] on circle at bounding box center [884, 556] width 43 height 43
click at [865, 553] on circle at bounding box center [884, 556] width 43 height 43
click at [894, 553] on icon at bounding box center [886, 556] width 19 height 20
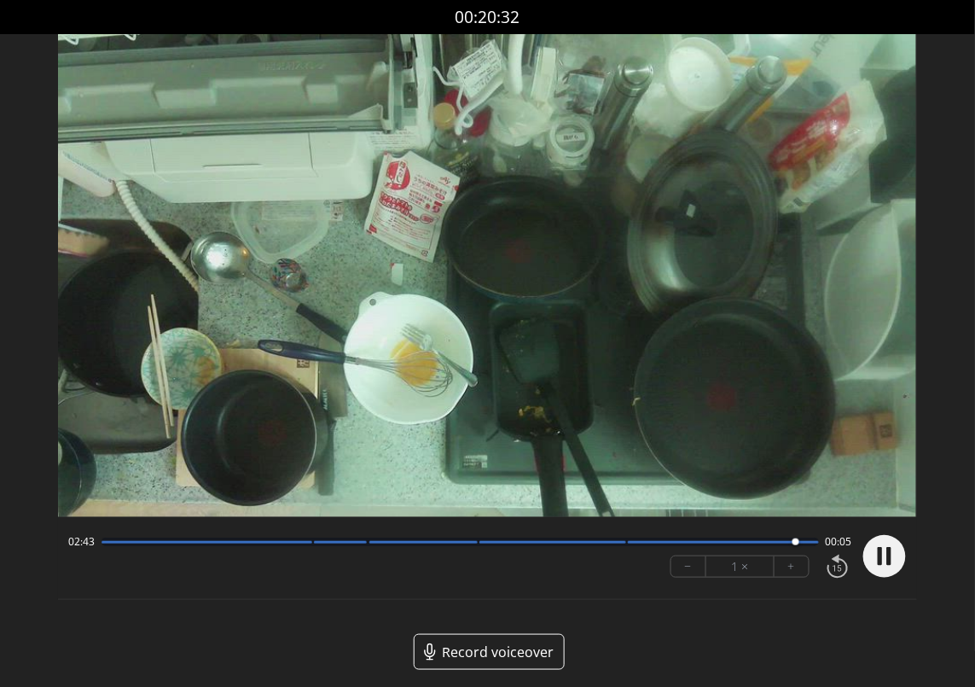
click at [894, 553] on circle at bounding box center [884, 556] width 43 height 43
click at [872, 557] on circle at bounding box center [884, 556] width 43 height 43
click at [866, 553] on circle at bounding box center [884, 556] width 43 height 43
click at [733, 536] on div "02:46 00:02" at bounding box center [459, 542] width 783 height 14
click at [729, 547] on div "02:46 00:02" at bounding box center [459, 542] width 783 height 14
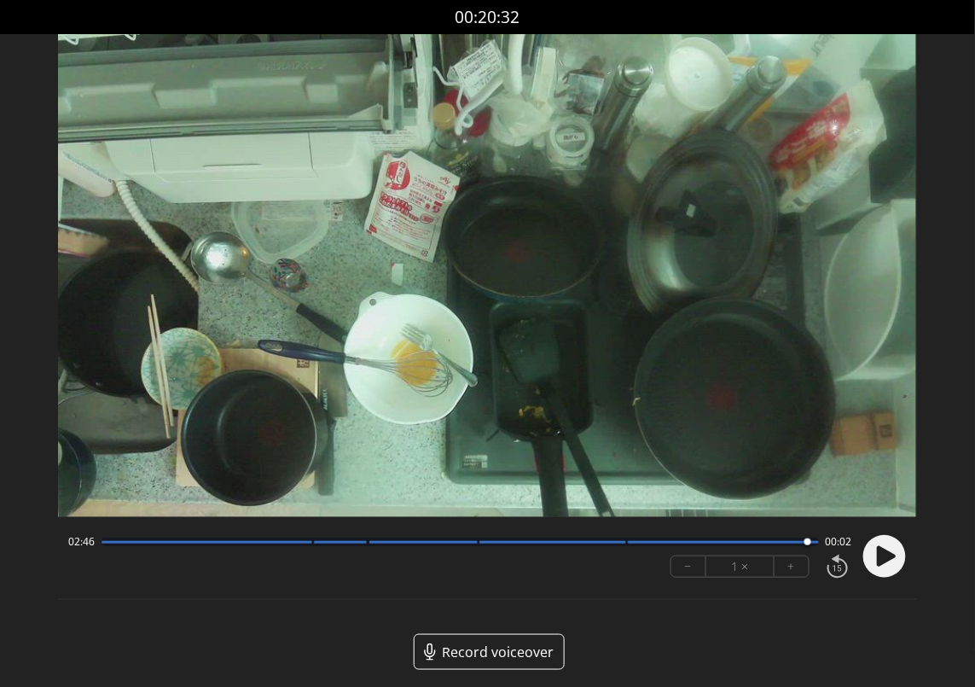
click at [736, 542] on div at bounding box center [723, 542] width 190 height 3
drag, startPoint x: 736, startPoint y: 542, endPoint x: 697, endPoint y: 542, distance: 39.2
click at [697, 542] on div at bounding box center [700, 541] width 7 height 7
click at [890, 553] on icon at bounding box center [886, 556] width 19 height 20
click at [725, 545] on div at bounding box center [459, 541] width 716 height 9
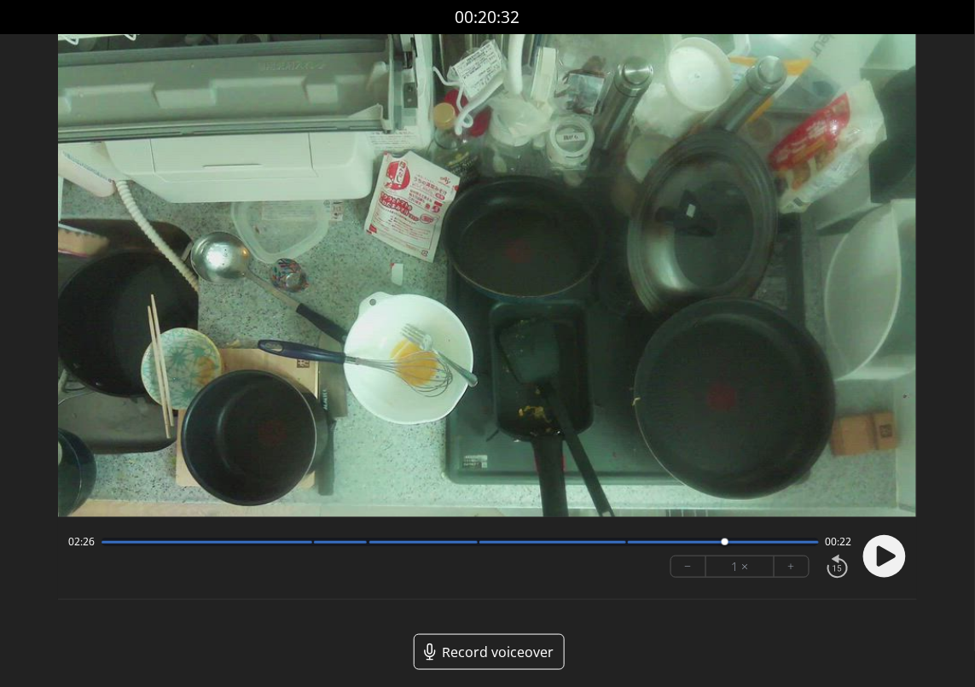
click at [871, 555] on circle at bounding box center [884, 556] width 43 height 43
click at [875, 555] on circle at bounding box center [884, 556] width 43 height 43
click at [888, 561] on icon at bounding box center [886, 556] width 19 height 20
click at [888, 561] on icon at bounding box center [888, 556] width 4 height 18
click at [860, 541] on div at bounding box center [880, 556] width 51 height 58
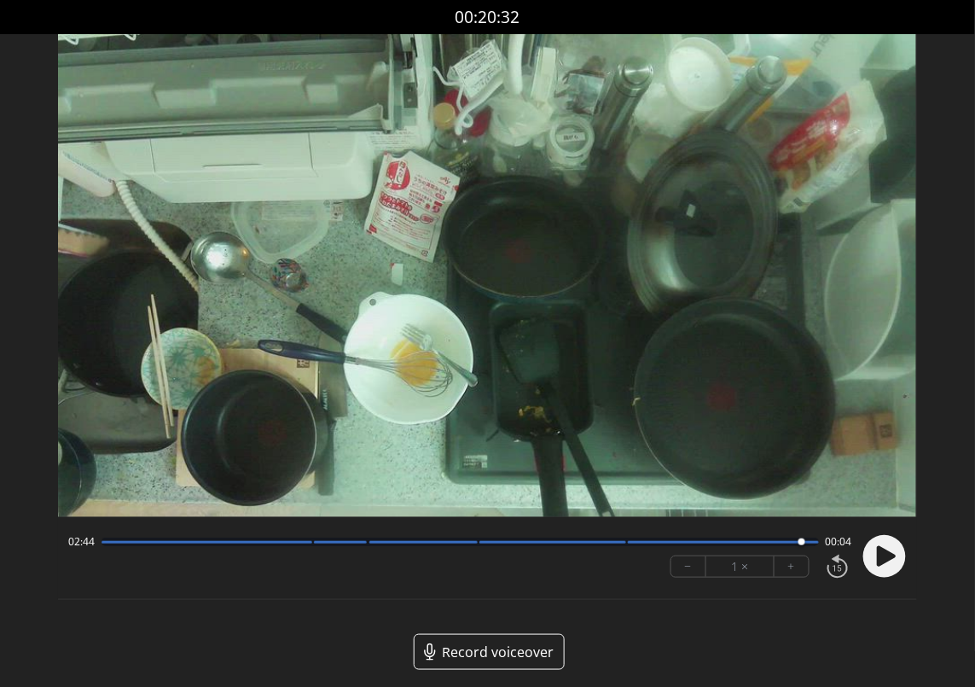
click at [885, 550] on icon at bounding box center [886, 556] width 19 height 20
click at [885, 550] on circle at bounding box center [884, 556] width 43 height 43
click at [895, 559] on circle at bounding box center [884, 556] width 43 height 43
